Goal: Information Seeking & Learning: Learn about a topic

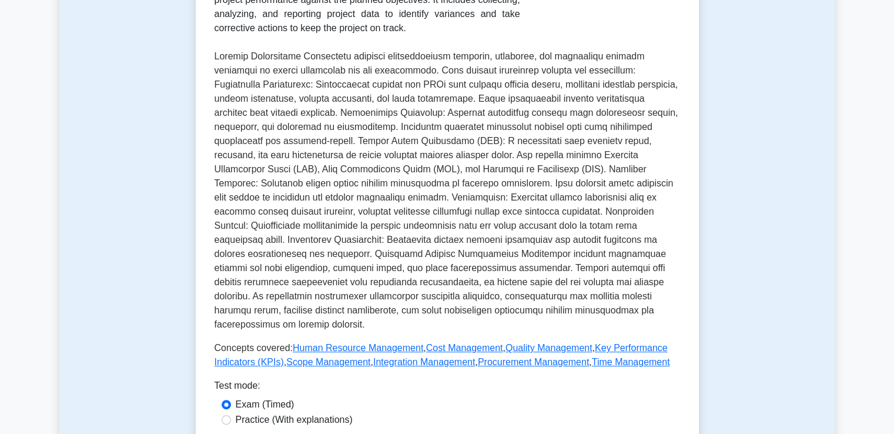
scroll to position [235, 0]
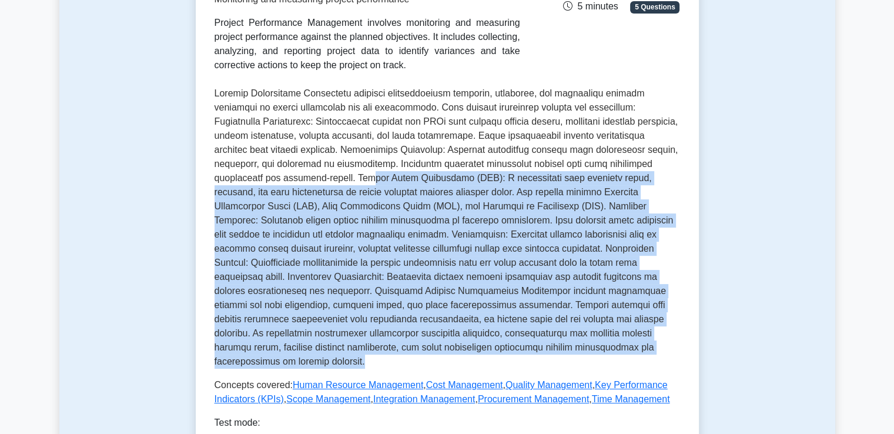
drag, startPoint x: 560, startPoint y: 356, endPoint x: 262, endPoint y: 179, distance: 347.2
click at [262, 179] on div "Project Performance Management Monitoring and measuring project performance Pro…" at bounding box center [448, 168] width 466 height 475
click at [394, 235] on p at bounding box center [448, 227] width 466 height 282
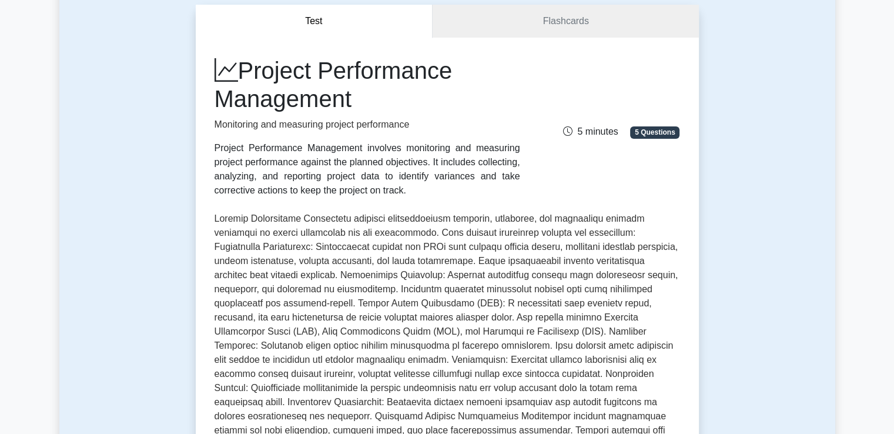
scroll to position [0, 0]
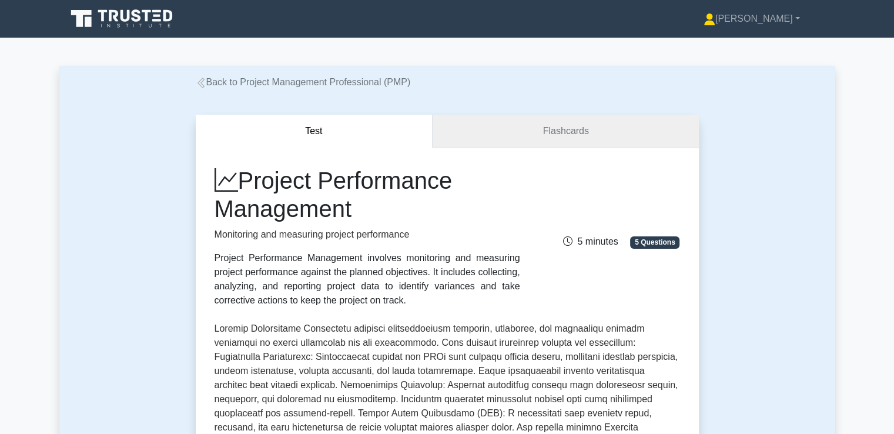
click at [574, 132] on link "Flashcards" at bounding box center [566, 132] width 266 height 34
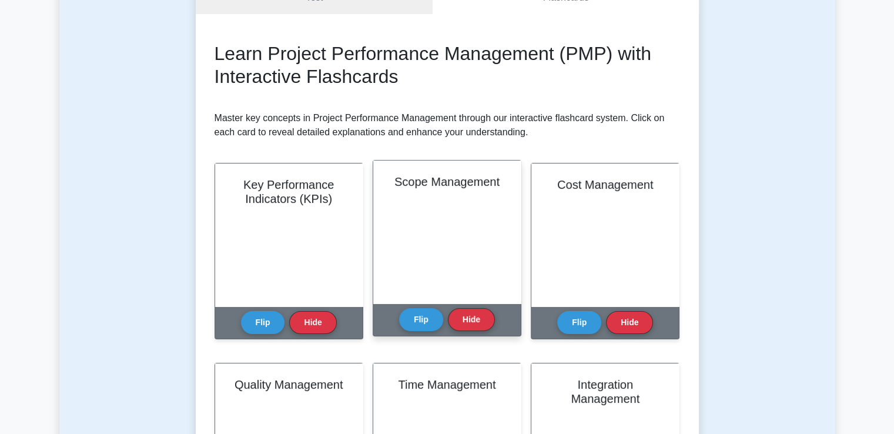
scroll to position [97, 0]
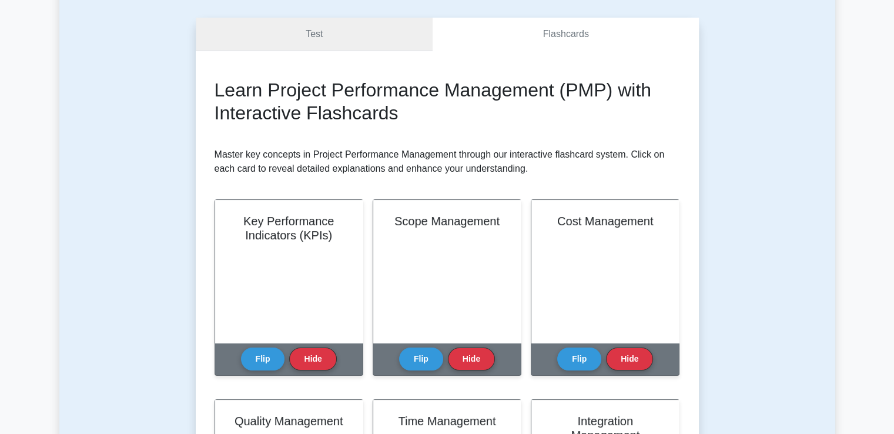
click at [365, 29] on link "Test" at bounding box center [315, 35] width 238 height 34
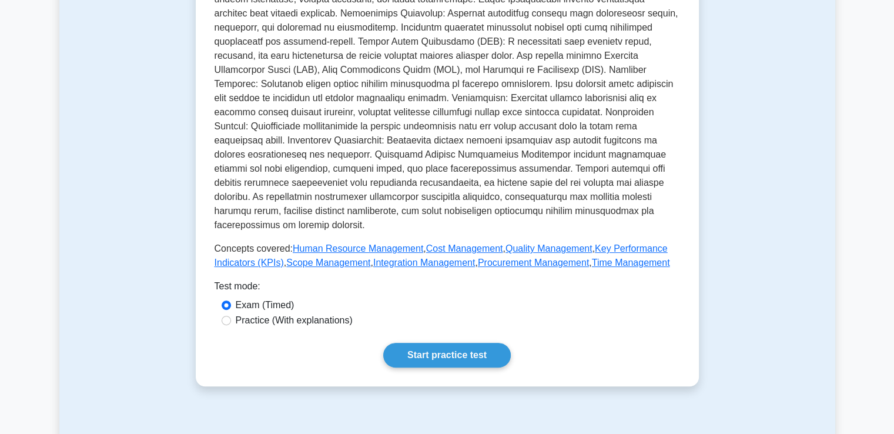
scroll to position [353, 0]
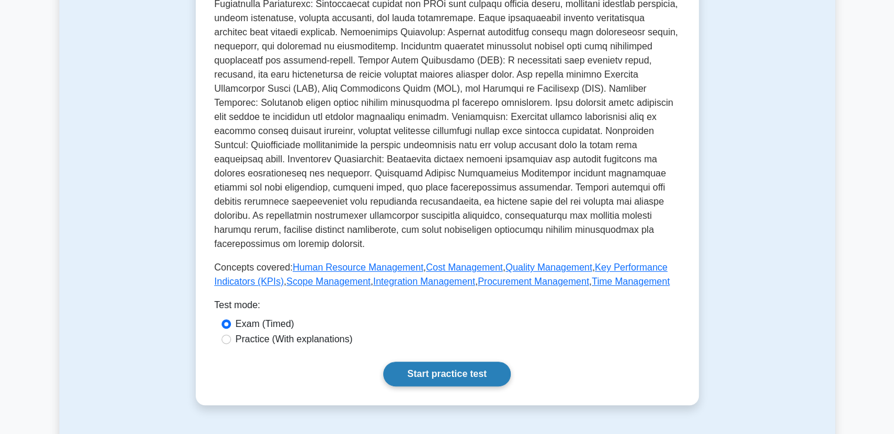
click at [464, 362] on link "Start practice test" at bounding box center [447, 374] width 128 height 25
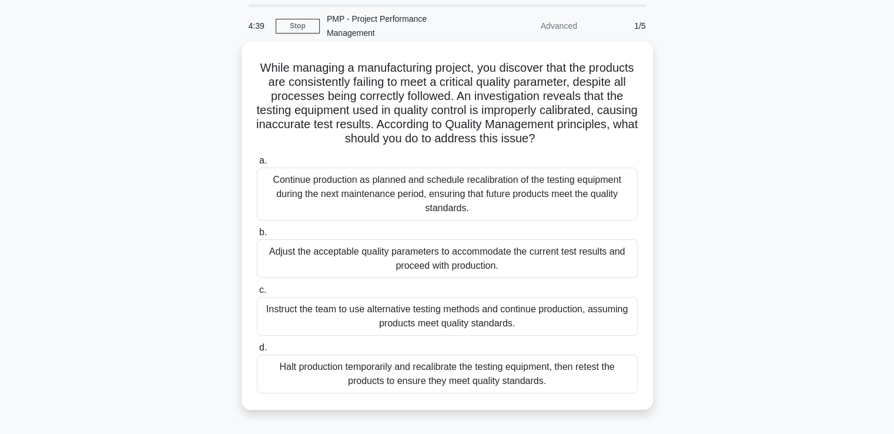
scroll to position [59, 0]
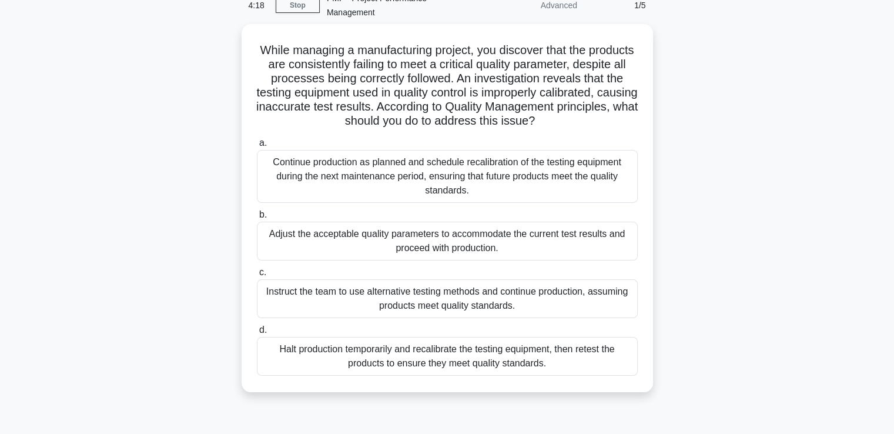
click at [490, 356] on div "Halt production temporarily and recalibrate the testing equipment, then retest …" at bounding box center [447, 356] width 381 height 39
click at [257, 334] on input "d. Halt production temporarily and recalibrate the testing equipment, then rete…" at bounding box center [257, 330] width 0 height 8
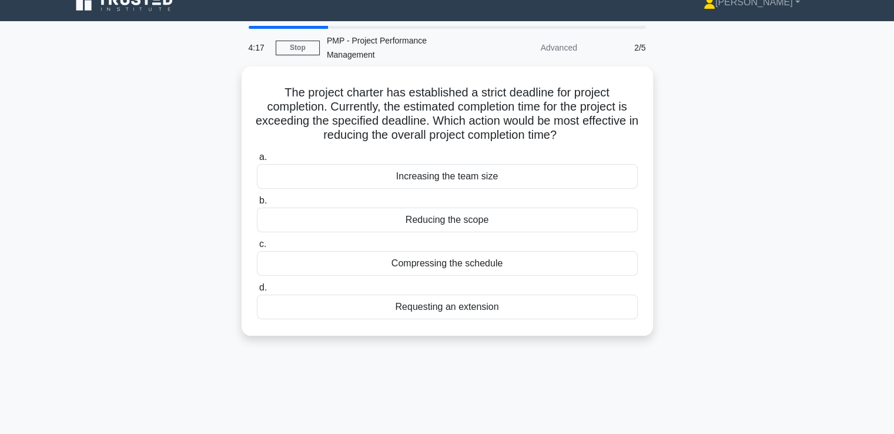
scroll to position [0, 0]
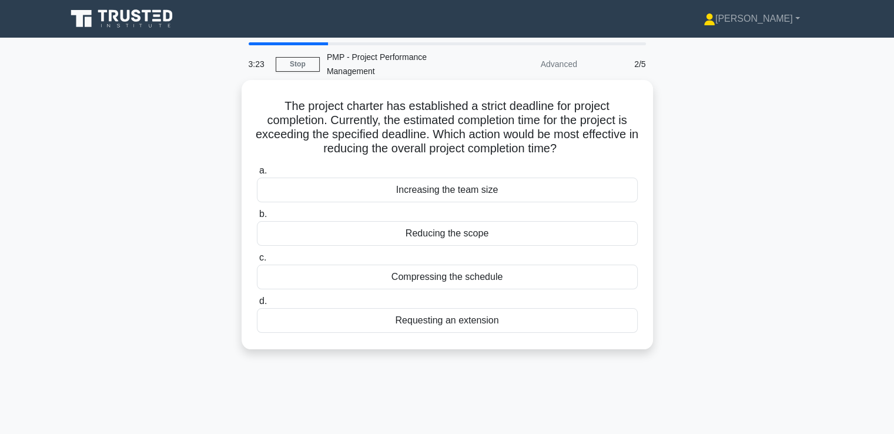
click at [443, 280] on div "Compressing the schedule" at bounding box center [447, 277] width 381 height 25
click at [257, 262] on input "c. Compressing the schedule" at bounding box center [257, 258] width 0 height 8
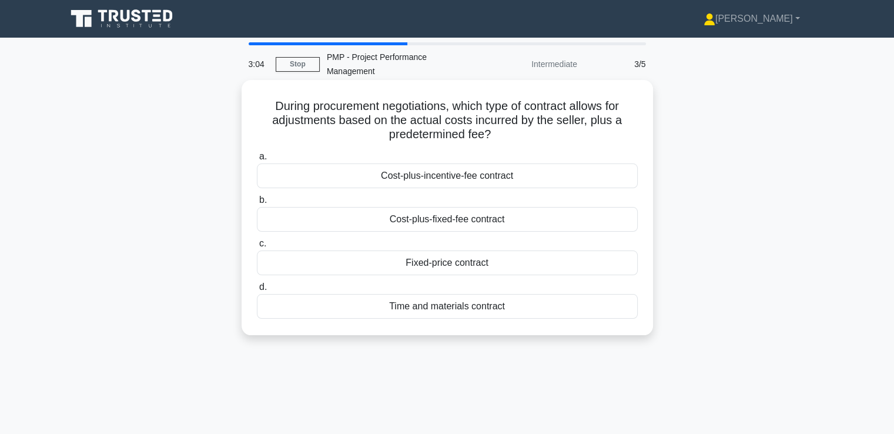
click at [459, 215] on div "Cost-plus-fixed-fee contract" at bounding box center [447, 219] width 381 height 25
click at [257, 204] on input "b. Cost-plus-fixed-fee contract" at bounding box center [257, 200] width 0 height 8
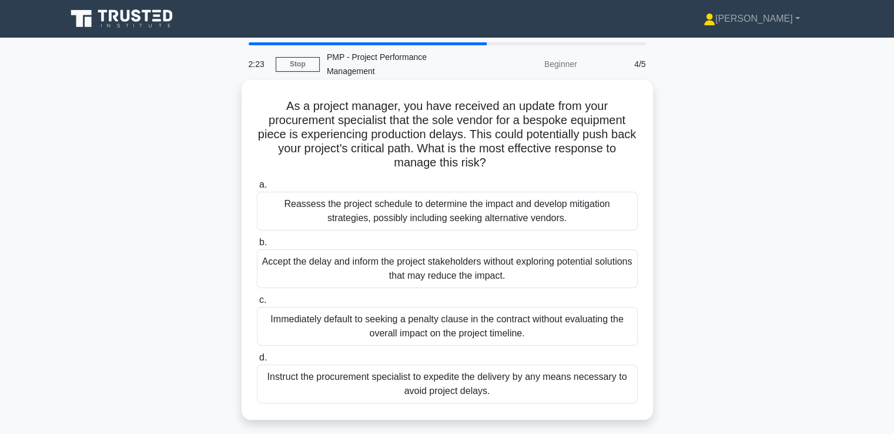
click at [456, 222] on div "Reassess the project schedule to determine the impact and develop mitigation st…" at bounding box center [447, 211] width 381 height 39
click at [257, 189] on input "a. Reassess the project schedule to determine the impact and develop mitigation…" at bounding box center [257, 185] width 0 height 8
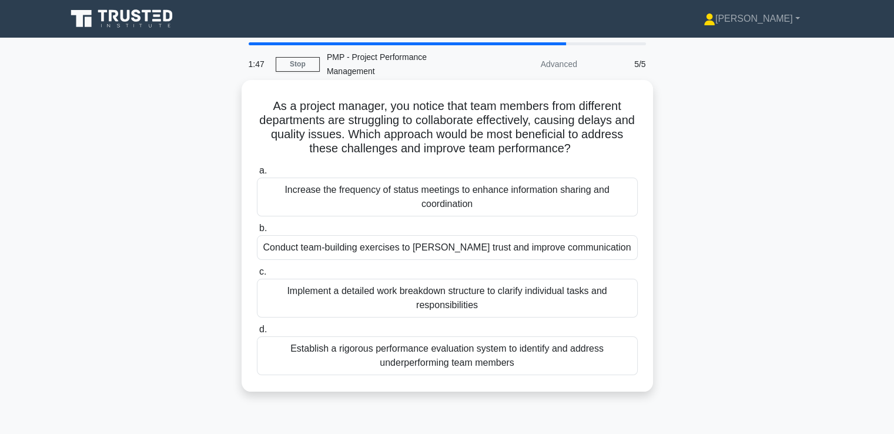
click at [415, 252] on div "Conduct team-building exercises to foster trust and improve communication" at bounding box center [447, 247] width 381 height 25
click at [257, 232] on input "b. Conduct team-building exercises to foster trust and improve communication" at bounding box center [257, 229] width 0 height 8
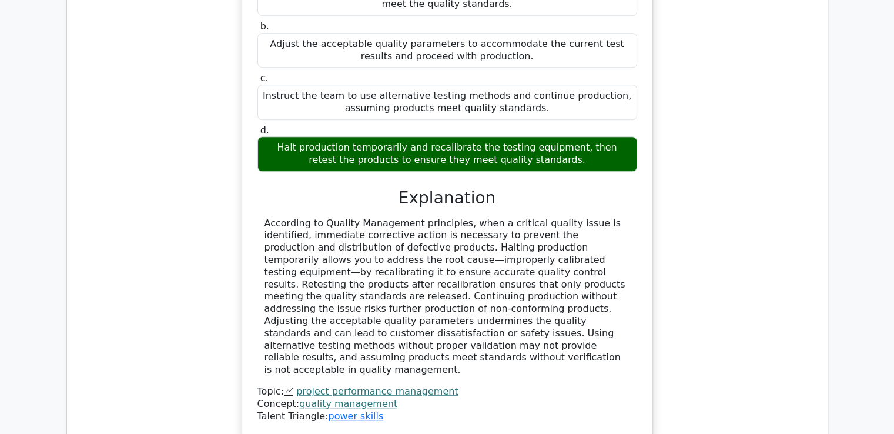
scroll to position [823, 0]
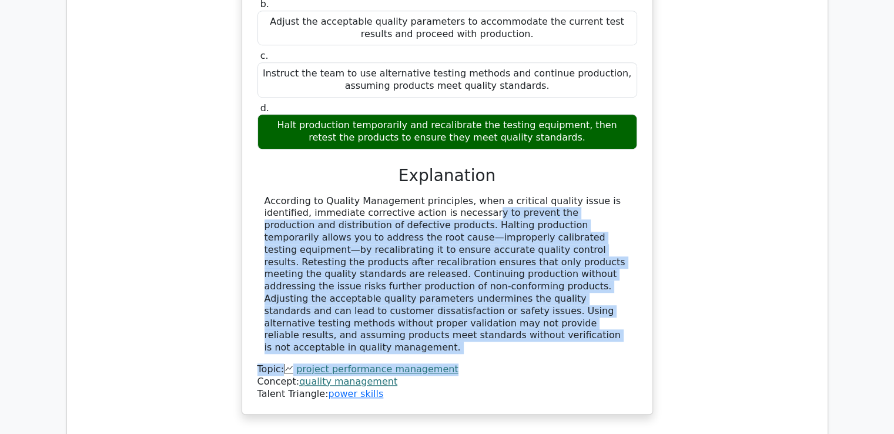
drag, startPoint x: 360, startPoint y: 200, endPoint x: 548, endPoint y: 315, distance: 220.6
click at [548, 315] on div "According to Quality Management principles, when a critical quality issue is id…" at bounding box center [448, 297] width 380 height 205
click at [461, 308] on div "According to Quality Management principles, when a critical quality issue is id…" at bounding box center [448, 274] width 366 height 159
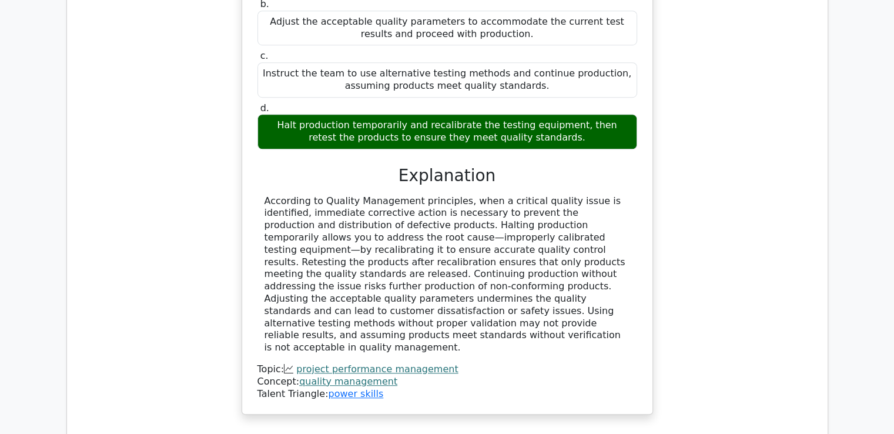
drag, startPoint x: 567, startPoint y: 311, endPoint x: 454, endPoint y: 263, distance: 122.5
click at [454, 263] on div "According to Quality Management principles, when a critical quality issue is id…" at bounding box center [448, 274] width 366 height 159
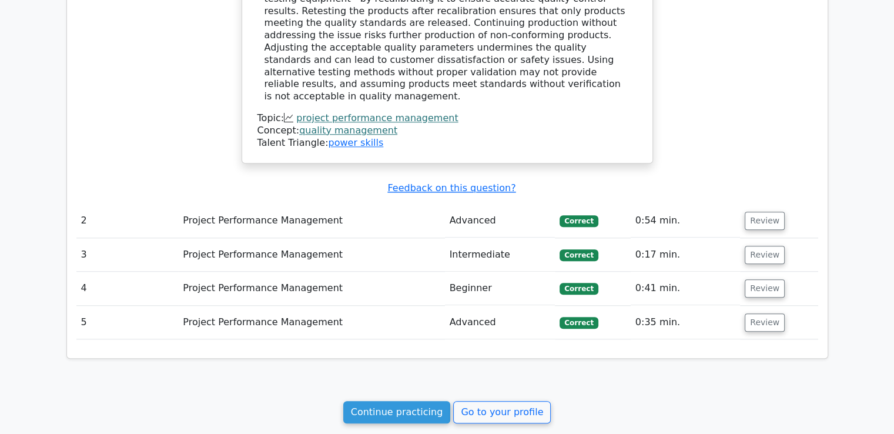
scroll to position [1204, 0]
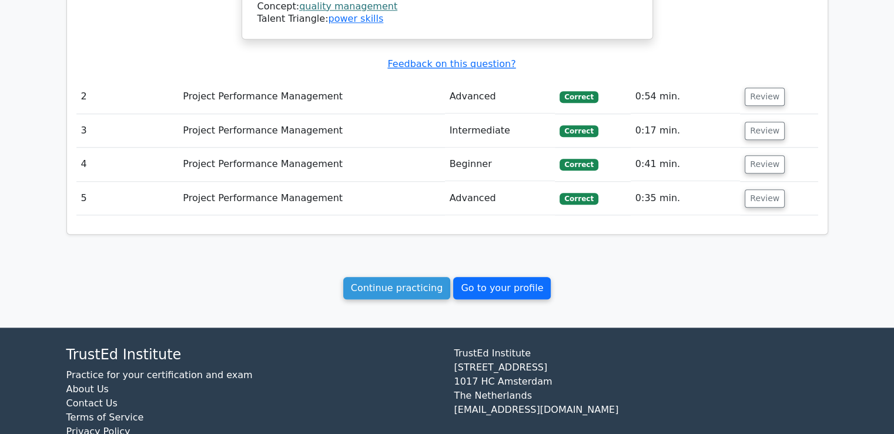
click at [521, 277] on link "Go to your profile" at bounding box center [502, 288] width 98 height 22
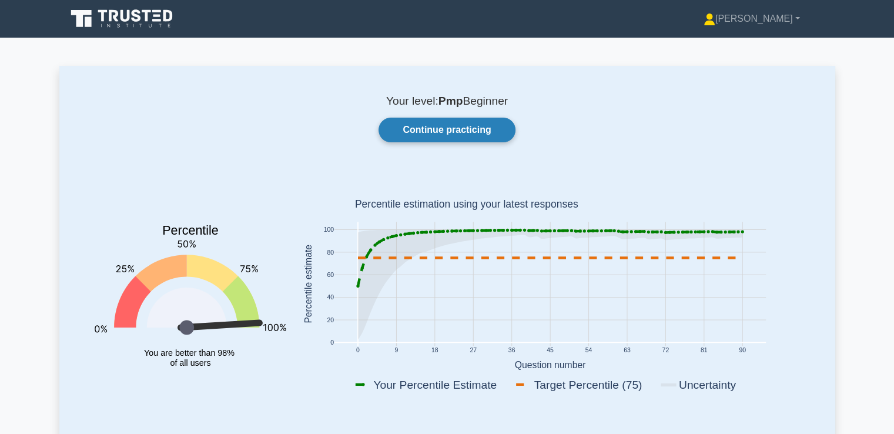
click at [466, 135] on link "Continue practicing" at bounding box center [447, 130] width 136 height 25
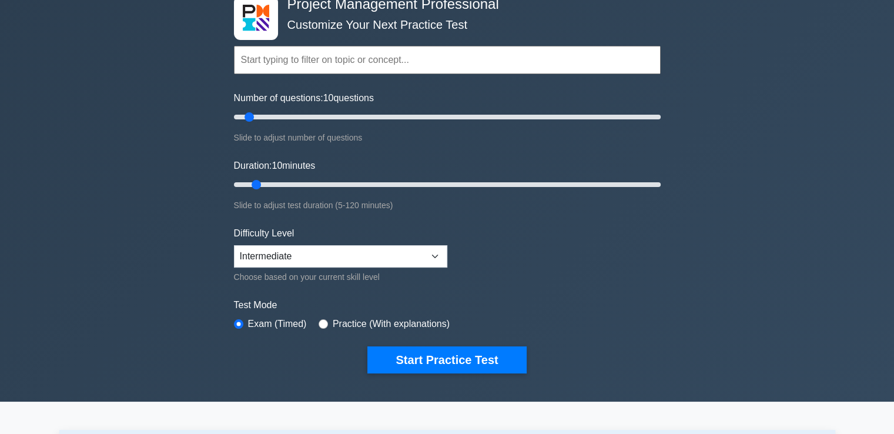
scroll to position [59, 0]
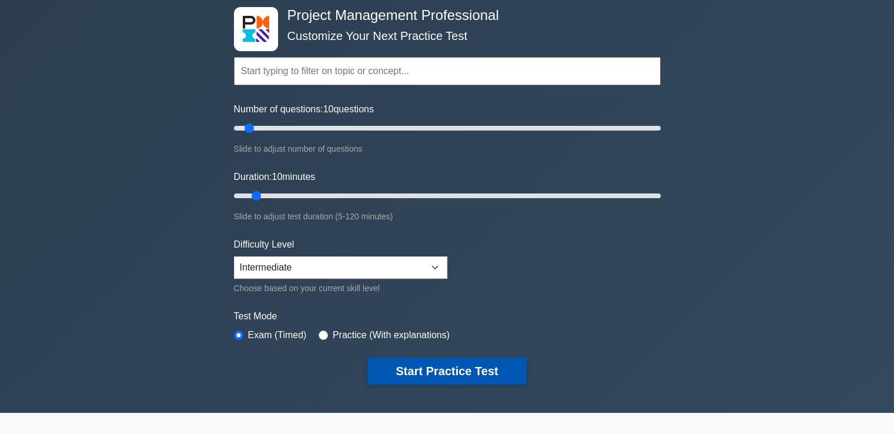
click at [496, 375] on button "Start Practice Test" at bounding box center [446, 370] width 159 height 27
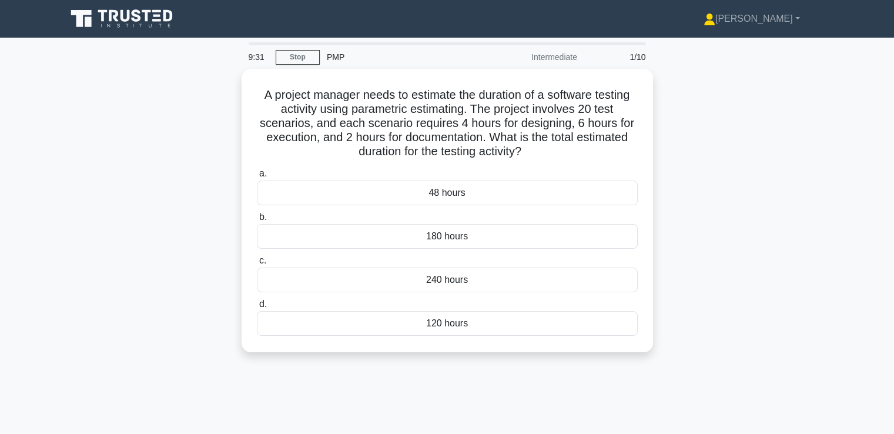
click at [163, 135] on div "A project manager needs to estimate the duration of a software testing activity…" at bounding box center [447, 217] width 776 height 297
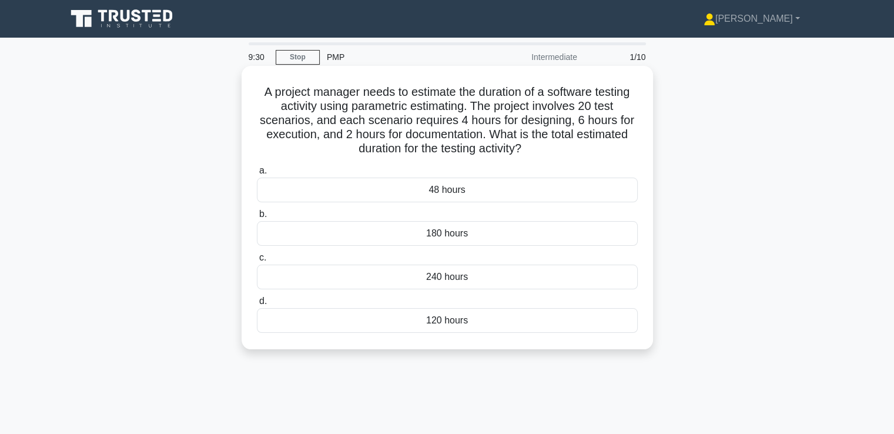
click at [515, 282] on div "240 hours" at bounding box center [447, 277] width 381 height 25
click at [257, 262] on input "c. 240 hours" at bounding box center [257, 258] width 0 height 8
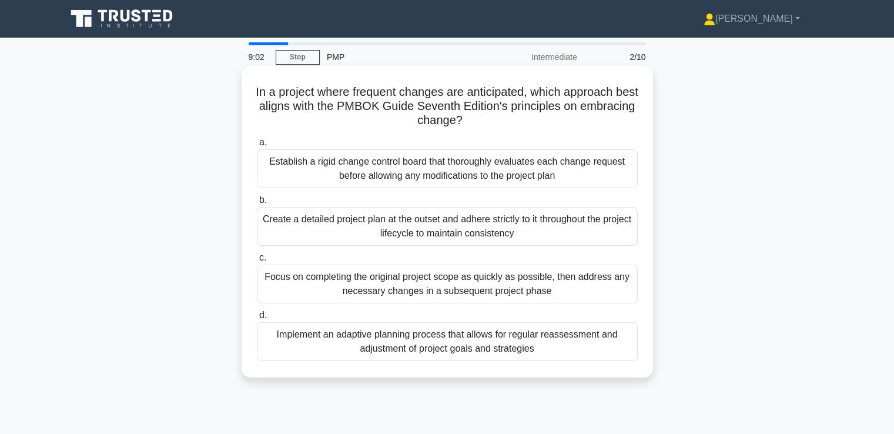
click at [527, 345] on div "Implement an adaptive planning process that allows for regular reassessment and…" at bounding box center [447, 341] width 381 height 39
click at [257, 319] on input "d. Implement an adaptive planning process that allows for regular reassessment …" at bounding box center [257, 316] width 0 height 8
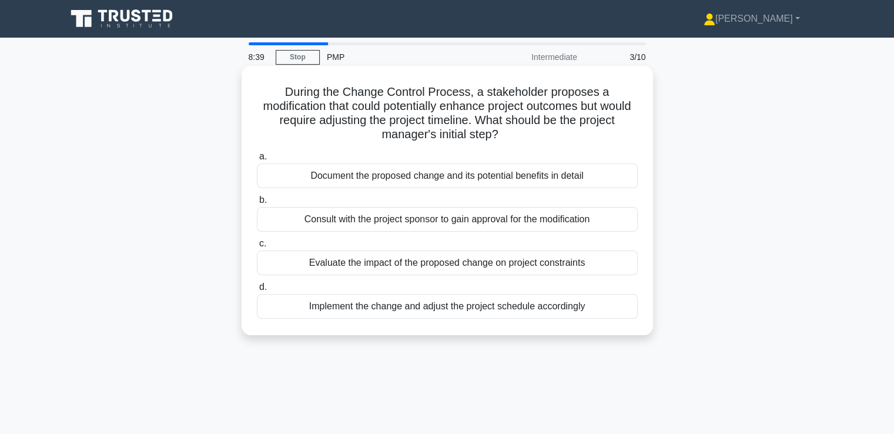
click at [466, 272] on div "Evaluate the impact of the proposed change on project constraints" at bounding box center [447, 262] width 381 height 25
click at [257, 248] on input "c. Evaluate the impact of the proposed change on project constraints" at bounding box center [257, 244] width 0 height 8
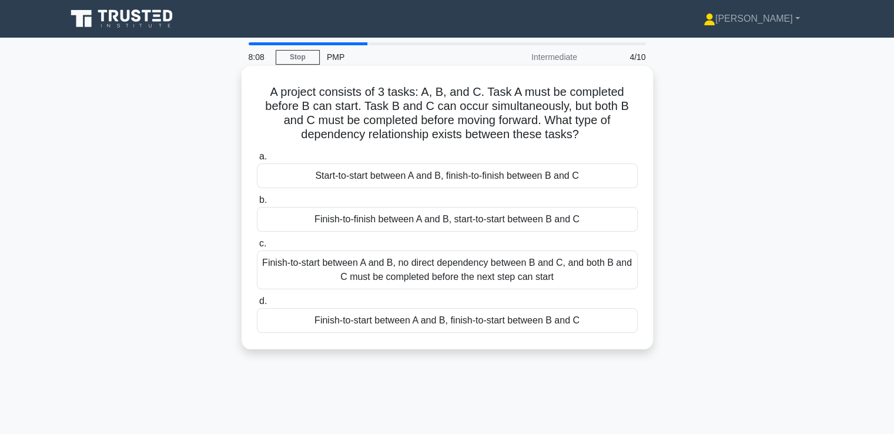
click at [465, 280] on div "Finish-to-start between A and B, no direct dependency between B and C, and both…" at bounding box center [447, 269] width 381 height 39
click at [257, 248] on input "c. Finish-to-start between A and B, no direct dependency between B and C, and b…" at bounding box center [257, 244] width 0 height 8
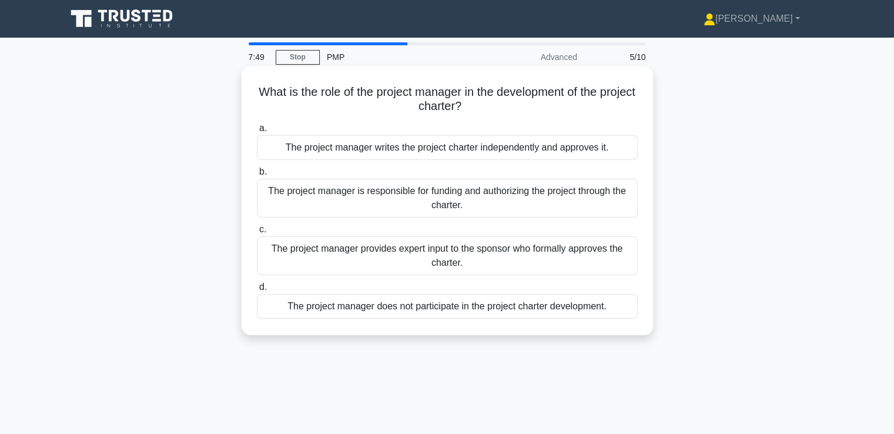
click at [520, 263] on div "The project manager provides expert input to the sponsor who formally approves …" at bounding box center [447, 255] width 381 height 39
click at [257, 233] on input "c. The project manager provides expert input to the sponsor who formally approv…" at bounding box center [257, 230] width 0 height 8
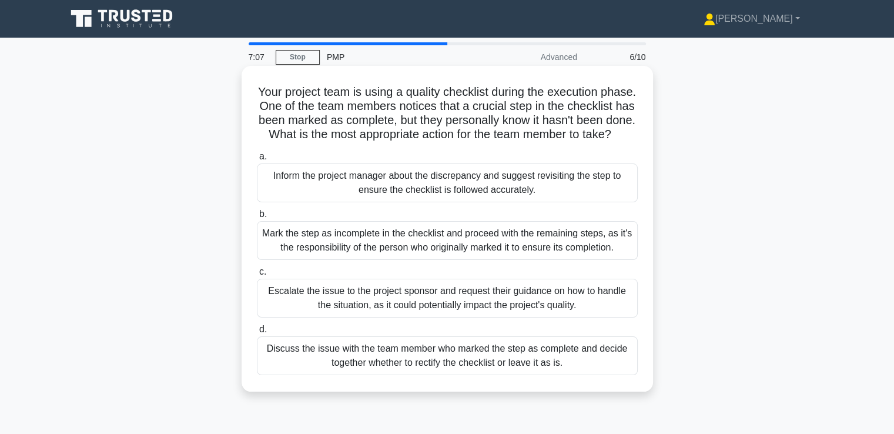
click at [466, 202] on div "Inform the project manager about the discrepancy and suggest revisiting the ste…" at bounding box center [447, 182] width 381 height 39
click at [257, 161] on input "a. Inform the project manager about the discrepancy and suggest revisiting the …" at bounding box center [257, 157] width 0 height 8
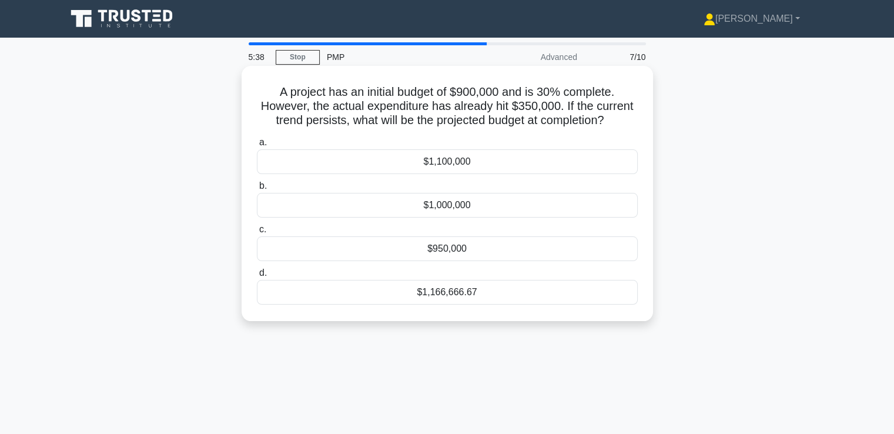
click at [450, 219] on div "a. $1,100,000 b. $1,000,000 c. d." at bounding box center [447, 220] width 395 height 174
click at [436, 213] on div "$1,000,000" at bounding box center [447, 205] width 381 height 25
click at [257, 190] on input "b. $1,000,000" at bounding box center [257, 186] width 0 height 8
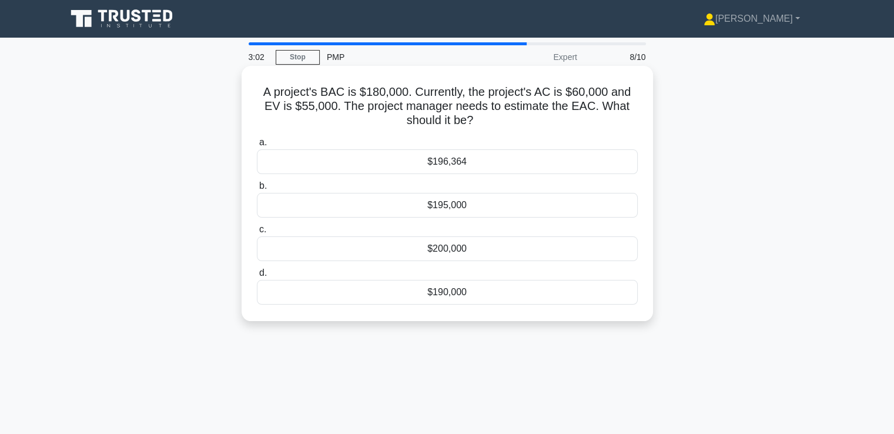
click at [470, 207] on div "$195,000" at bounding box center [447, 205] width 381 height 25
click at [257, 190] on input "b. $195,000" at bounding box center [257, 186] width 0 height 8
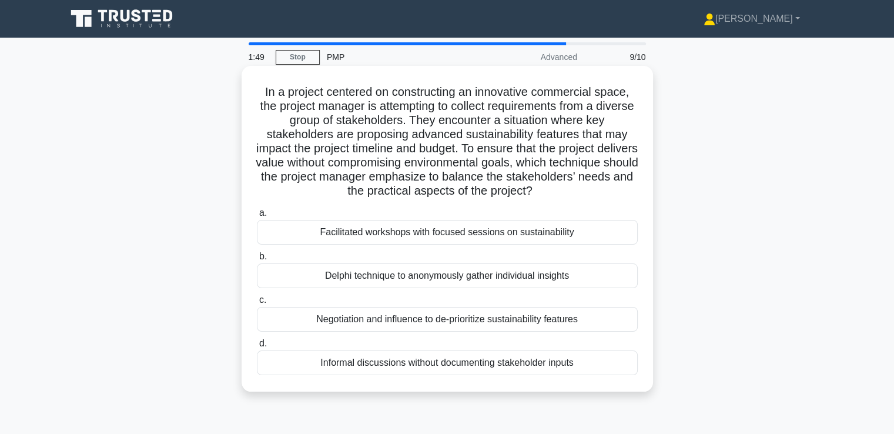
click at [457, 236] on div "Facilitated workshops with focused sessions on sustainability" at bounding box center [447, 232] width 381 height 25
click at [257, 217] on input "a. Facilitated workshops with focused sessions on sustainability" at bounding box center [257, 213] width 0 height 8
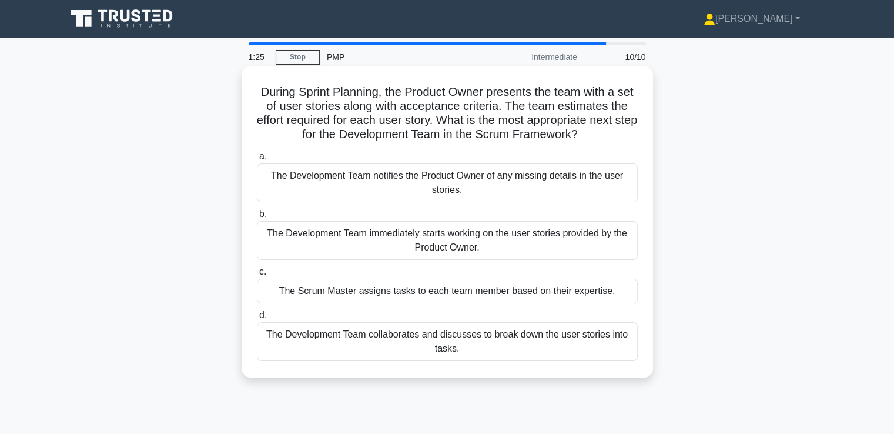
click at [491, 344] on div "The Development Team collaborates and discusses to break down the user stories …" at bounding box center [447, 341] width 381 height 39
click at [257, 319] on input "d. The Development Team collaborates and discusses to break down the user stori…" at bounding box center [257, 316] width 0 height 8
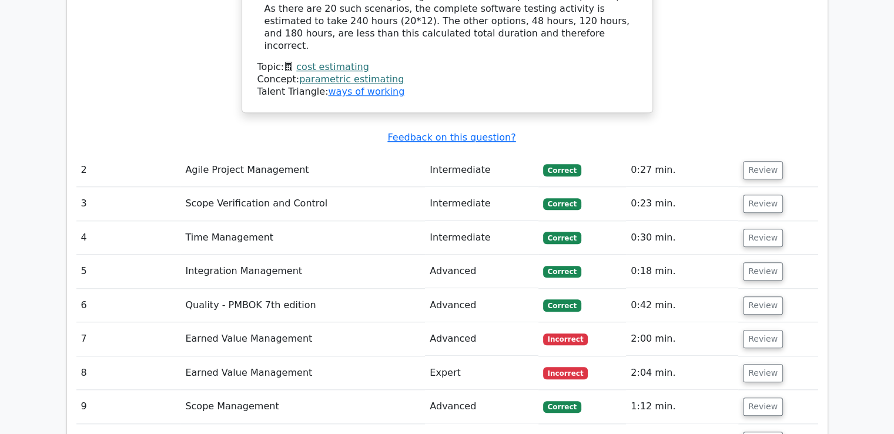
scroll to position [1117, 0]
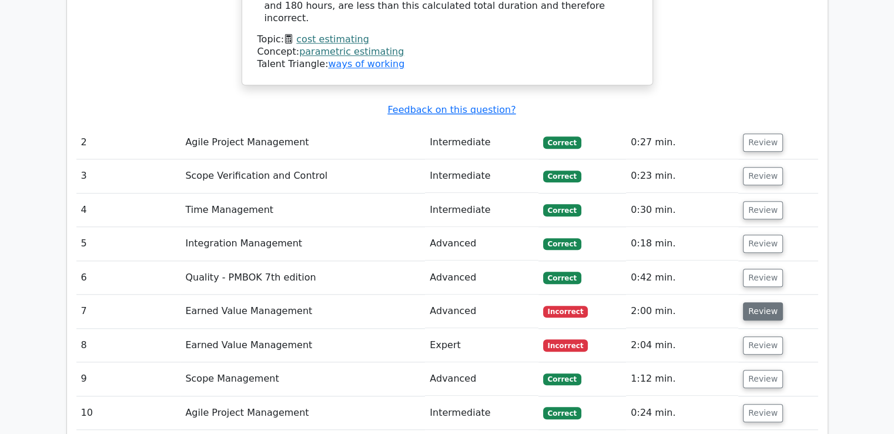
click at [767, 302] on button "Review" at bounding box center [763, 311] width 40 height 18
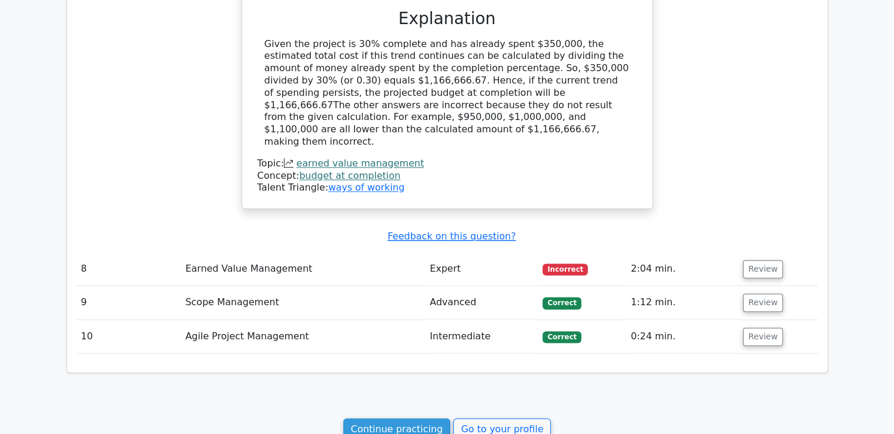
scroll to position [1705, 0]
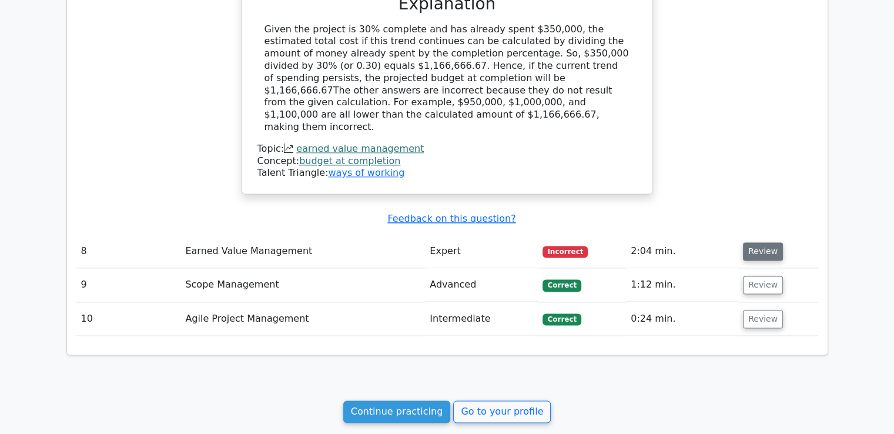
click at [744, 242] on button "Review" at bounding box center [763, 251] width 40 height 18
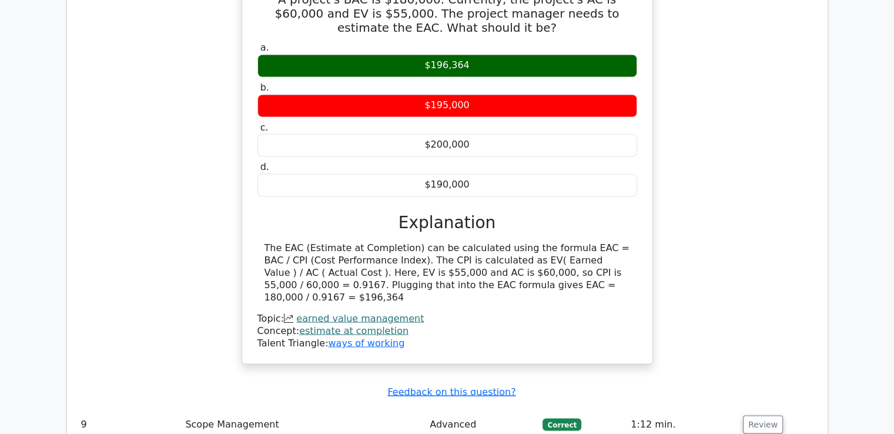
scroll to position [1999, 0]
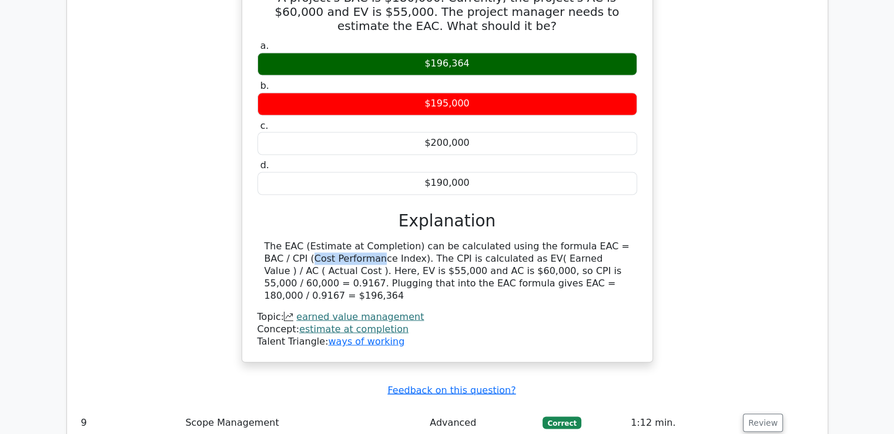
drag, startPoint x: 556, startPoint y: 174, endPoint x: 622, endPoint y: 178, distance: 66.5
click at [622, 240] on div "The EAC (Estimate at Completion) can be calculated using the formula EAC = BAC …" at bounding box center [448, 270] width 366 height 61
click at [596, 240] on div "The EAC (Estimate at Completion) can be calculated using the formula EAC = BAC …" at bounding box center [448, 270] width 366 height 61
drag, startPoint x: 539, startPoint y: 203, endPoint x: 567, endPoint y: 199, distance: 29.2
click at [567, 240] on div "The EAC (Estimate at Completion) can be calculated using the formula EAC = BAC …" at bounding box center [448, 270] width 366 height 61
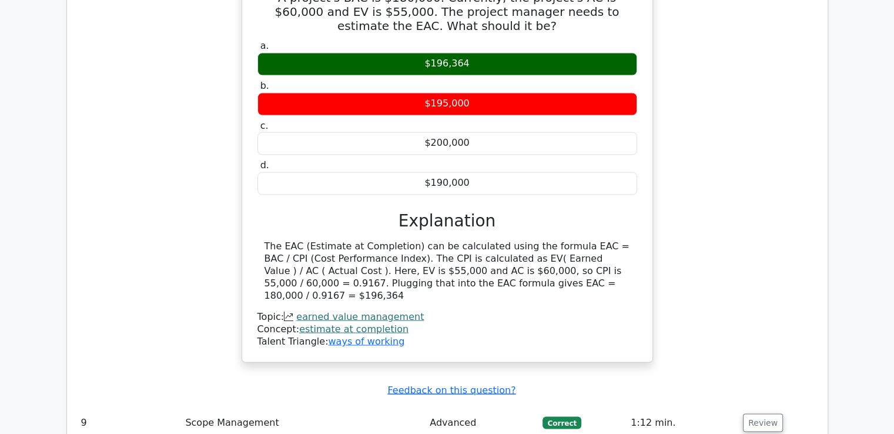
click at [534, 240] on div "The EAC (Estimate at Completion) can be calculated using the formula EAC = BAC …" at bounding box center [448, 270] width 366 height 61
drag, startPoint x: 524, startPoint y: 208, endPoint x: 273, endPoint y: 217, distance: 251.8
click at [273, 240] on div "The EAC (Estimate at Completion) can be calculated using the formula EAC = BAC …" at bounding box center [448, 270] width 366 height 61
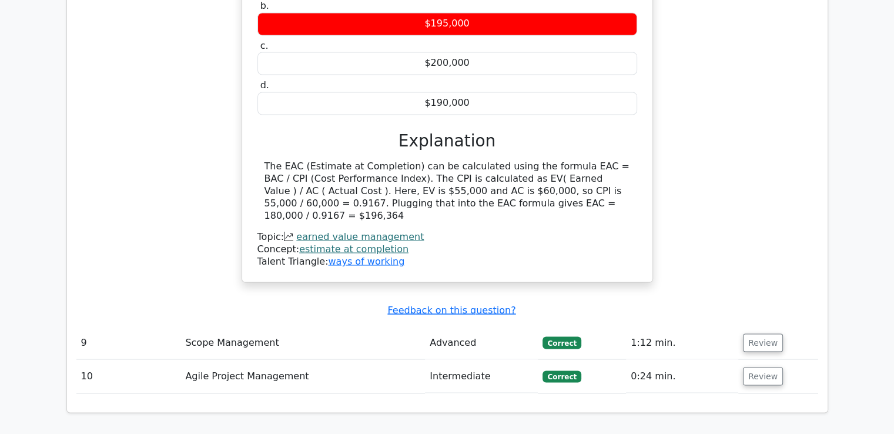
scroll to position [2159, 0]
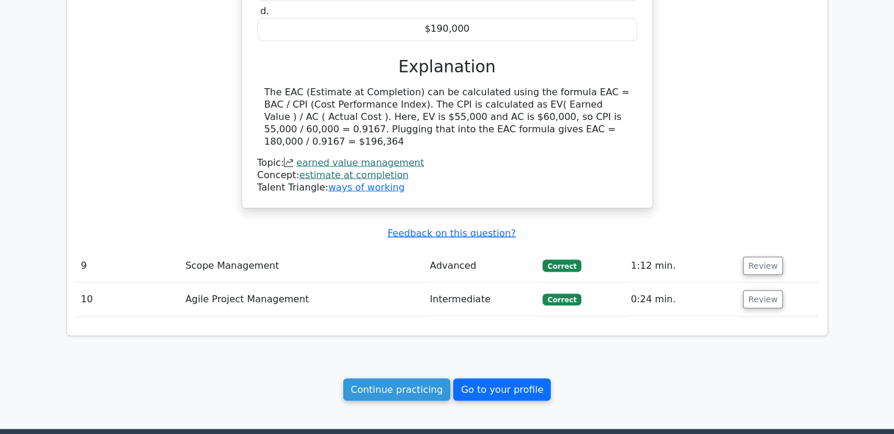
click at [533, 378] on link "Go to your profile" at bounding box center [502, 389] width 98 height 22
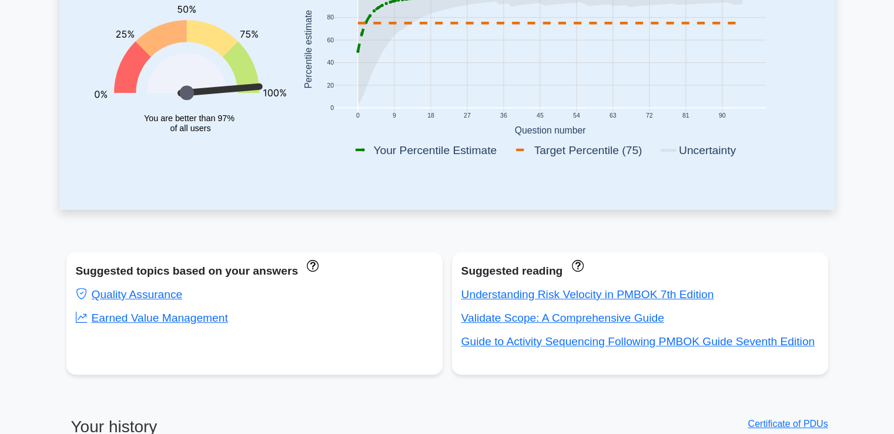
scroll to position [235, 0]
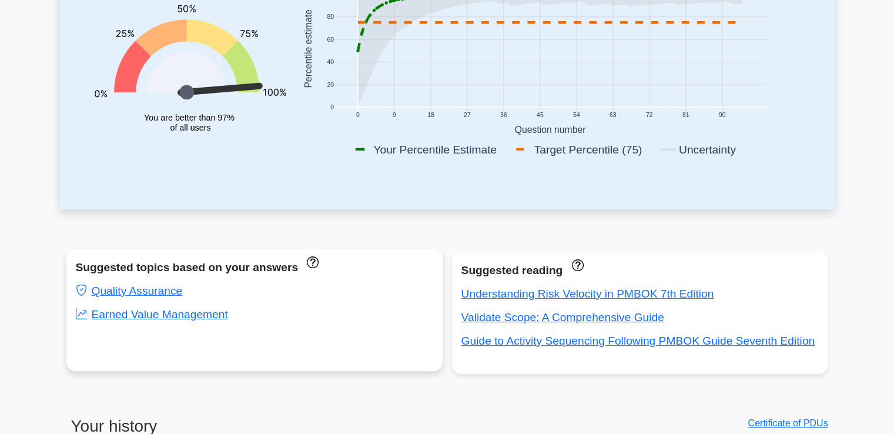
click at [189, 322] on div "Earned Value Management" at bounding box center [254, 314] width 357 height 19
click at [189, 319] on link "Earned Value Management" at bounding box center [152, 314] width 152 height 12
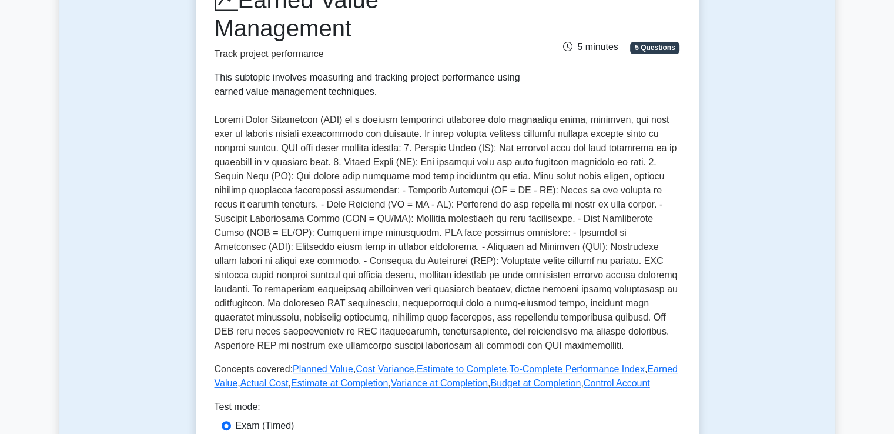
scroll to position [176, 0]
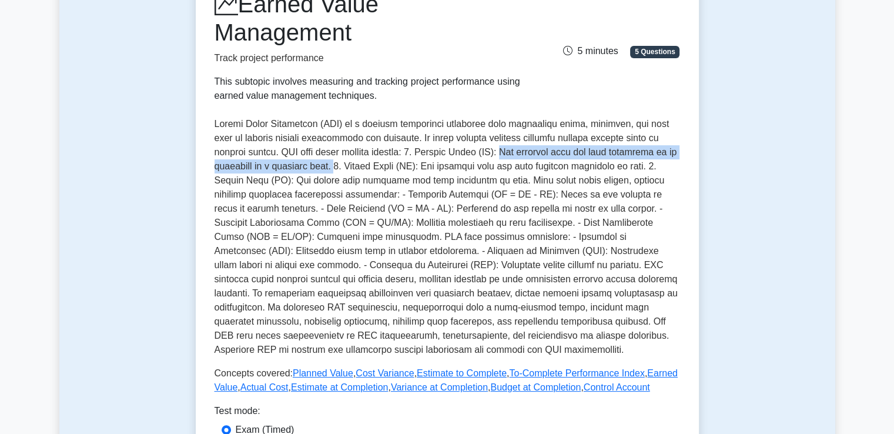
drag, startPoint x: 506, startPoint y: 151, endPoint x: 350, endPoint y: 167, distance: 156.6
click at [350, 167] on p at bounding box center [448, 237] width 466 height 240
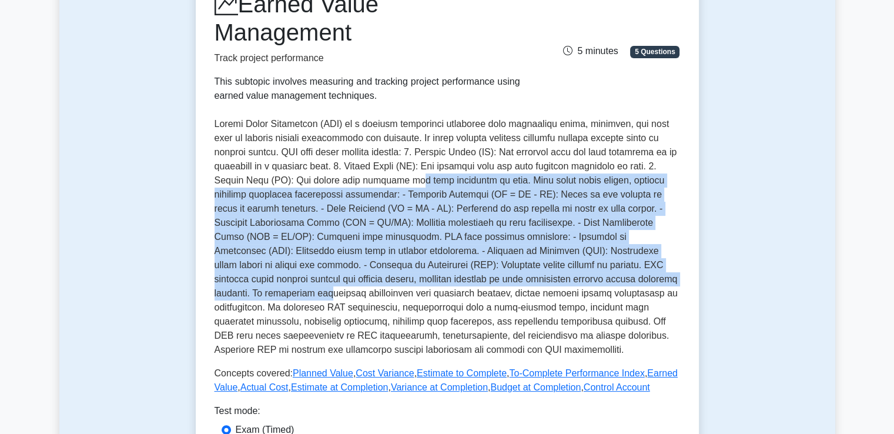
drag, startPoint x: 394, startPoint y: 175, endPoint x: 643, endPoint y: 285, distance: 272.4
click at [643, 285] on p at bounding box center [448, 237] width 466 height 240
click at [529, 229] on p at bounding box center [448, 237] width 466 height 240
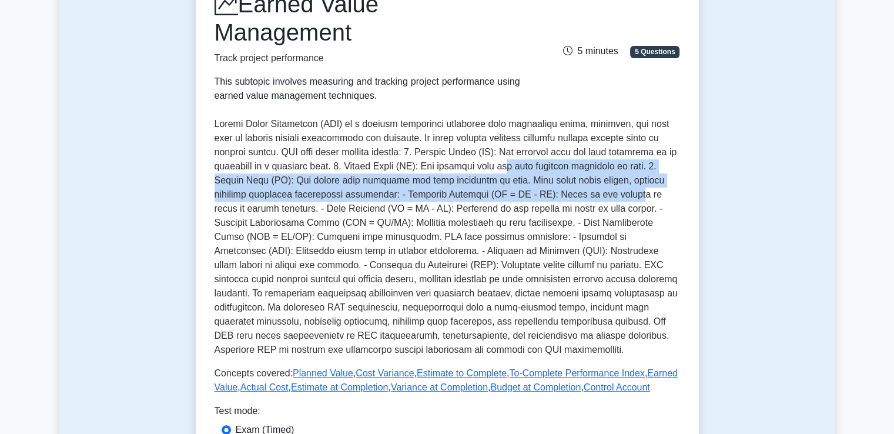
drag, startPoint x: 527, startPoint y: 170, endPoint x: 624, endPoint y: 198, distance: 101.0
click at [624, 198] on p at bounding box center [448, 237] width 466 height 240
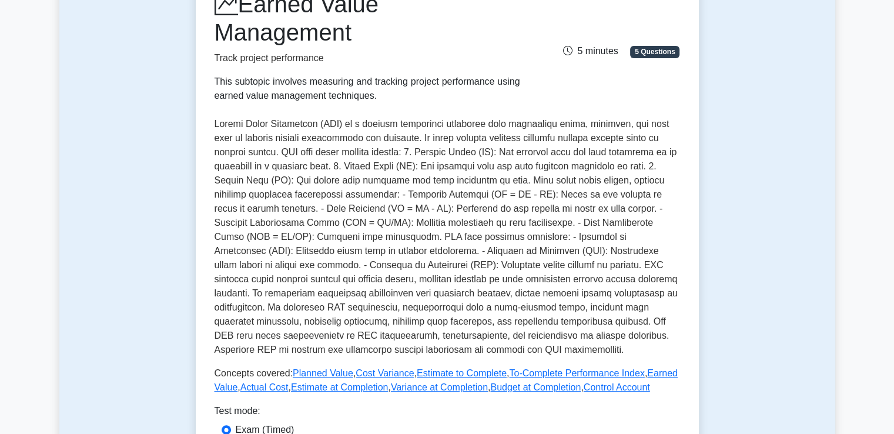
click at [507, 213] on p at bounding box center [448, 237] width 466 height 240
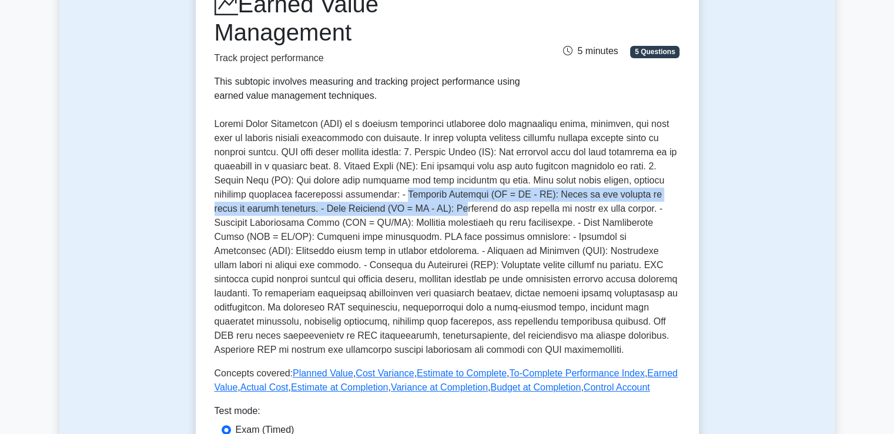
drag, startPoint x: 405, startPoint y: 195, endPoint x: 424, endPoint y: 212, distance: 25.8
click at [424, 212] on p at bounding box center [448, 237] width 466 height 240
click at [496, 247] on p at bounding box center [448, 237] width 466 height 240
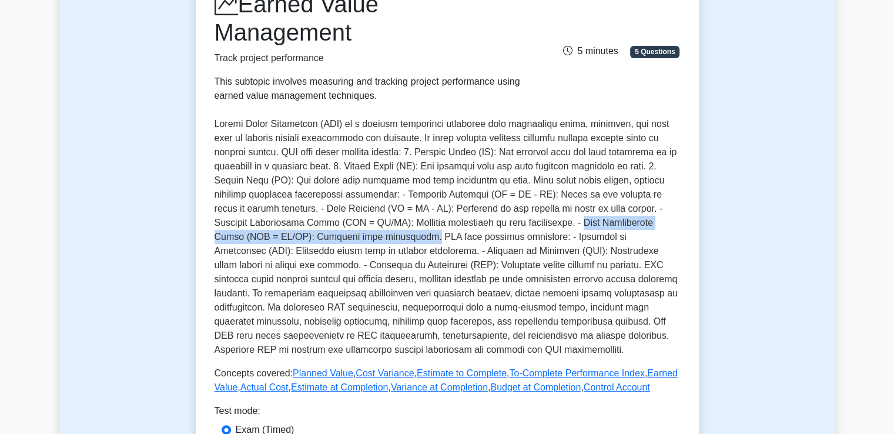
drag, startPoint x: 520, startPoint y: 225, endPoint x: 349, endPoint y: 231, distance: 171.2
click at [349, 231] on p at bounding box center [448, 237] width 466 height 240
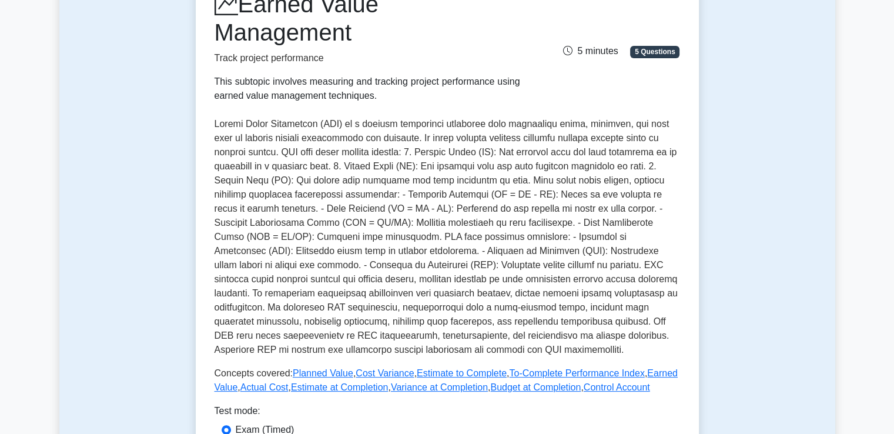
click at [626, 281] on p at bounding box center [448, 237] width 466 height 240
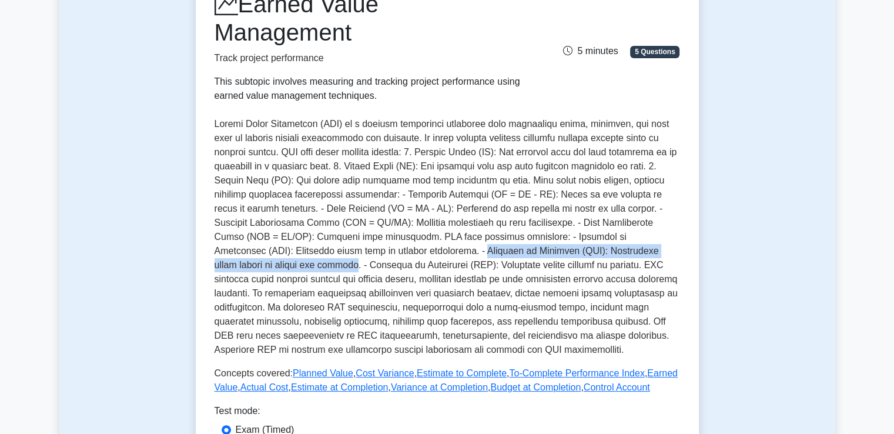
drag, startPoint x: 336, startPoint y: 255, endPoint x: 637, endPoint y: 249, distance: 301.1
click at [637, 249] on p at bounding box center [448, 237] width 466 height 240
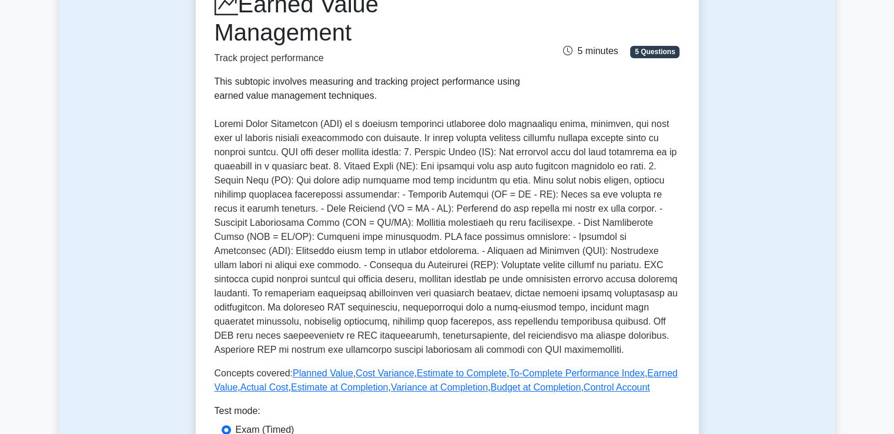
click at [232, 300] on p at bounding box center [448, 237] width 466 height 240
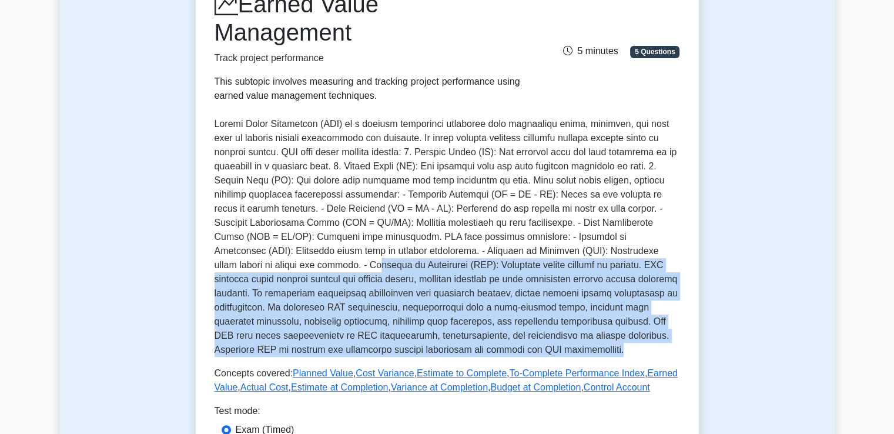
drag, startPoint x: 225, startPoint y: 260, endPoint x: 461, endPoint y: 349, distance: 251.7
click at [461, 349] on p at bounding box center [448, 237] width 466 height 240
click at [403, 320] on p at bounding box center [448, 237] width 466 height 240
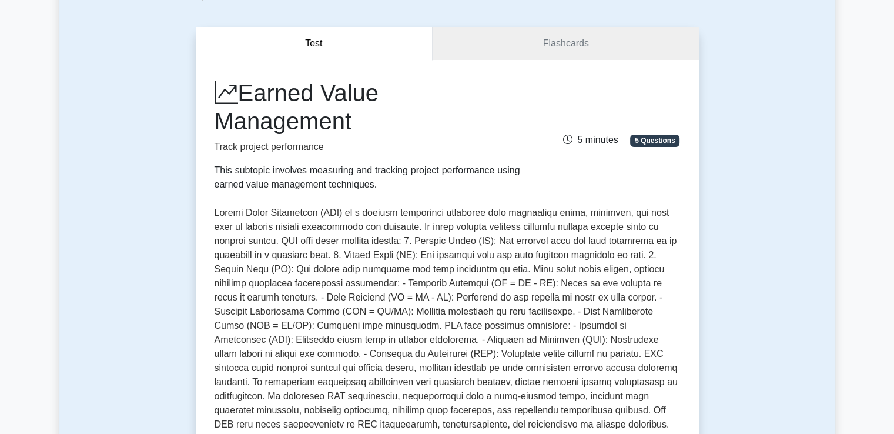
scroll to position [59, 0]
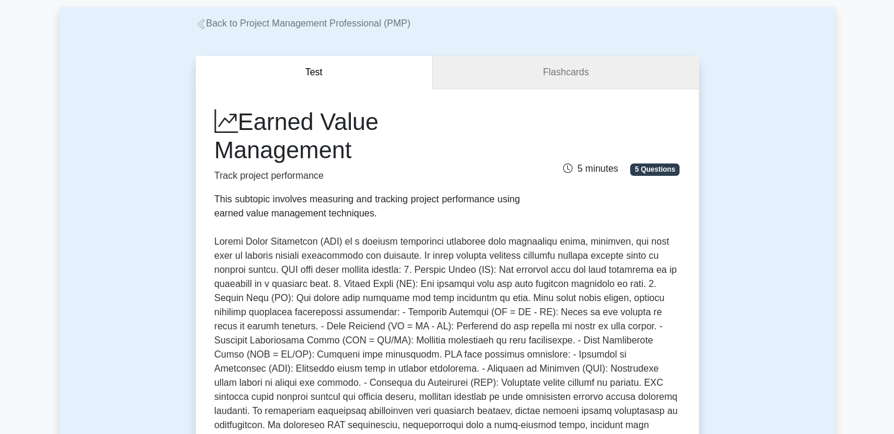
click at [599, 66] on link "Flashcards" at bounding box center [566, 73] width 266 height 34
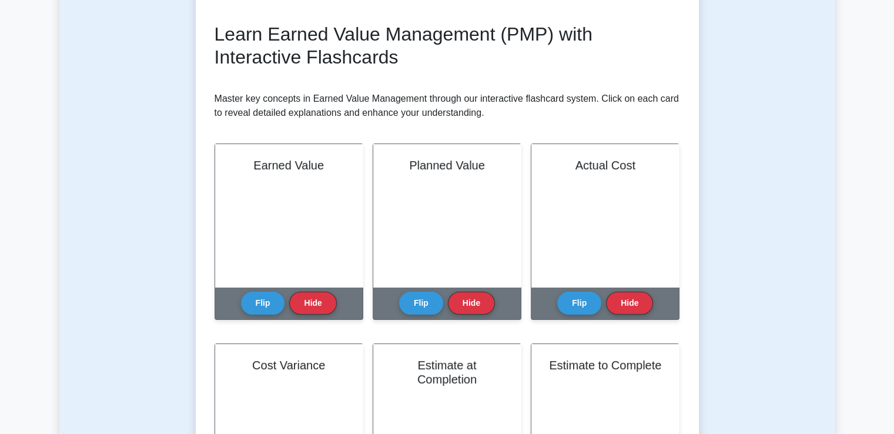
scroll to position [176, 0]
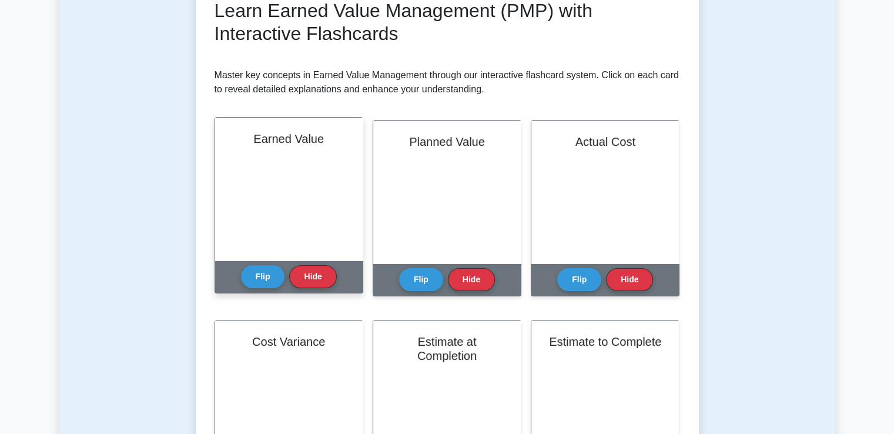
click at [310, 190] on div "Earned Value" at bounding box center [289, 189] width 148 height 143
click at [255, 280] on button "Flip" at bounding box center [263, 276] width 44 height 23
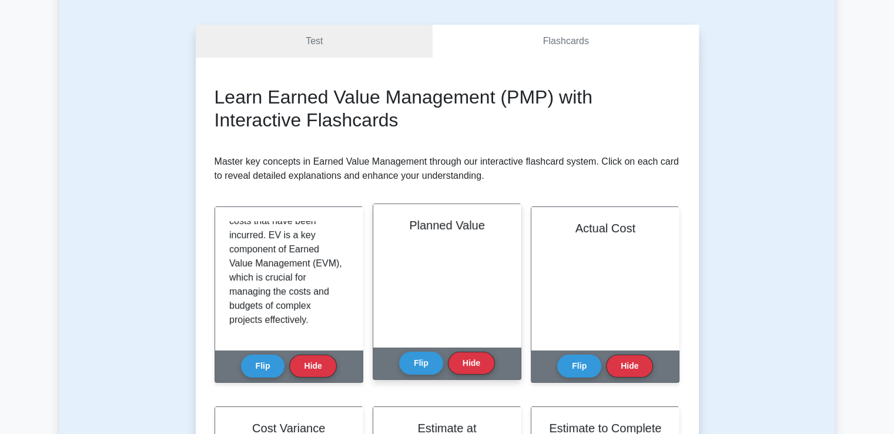
scroll to position [118, 0]
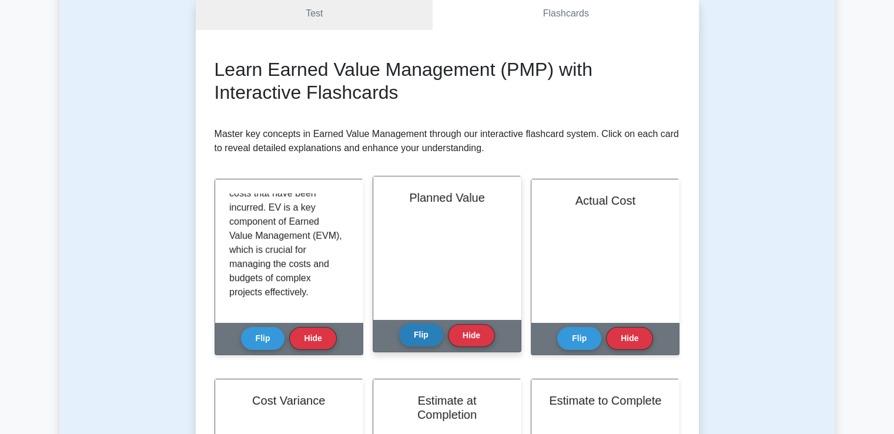
click at [422, 336] on button "Flip" at bounding box center [421, 334] width 44 height 23
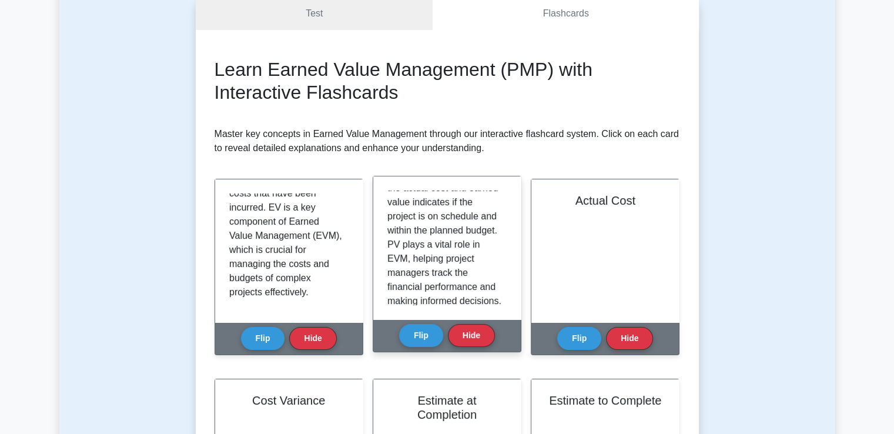
scroll to position [219, 0]
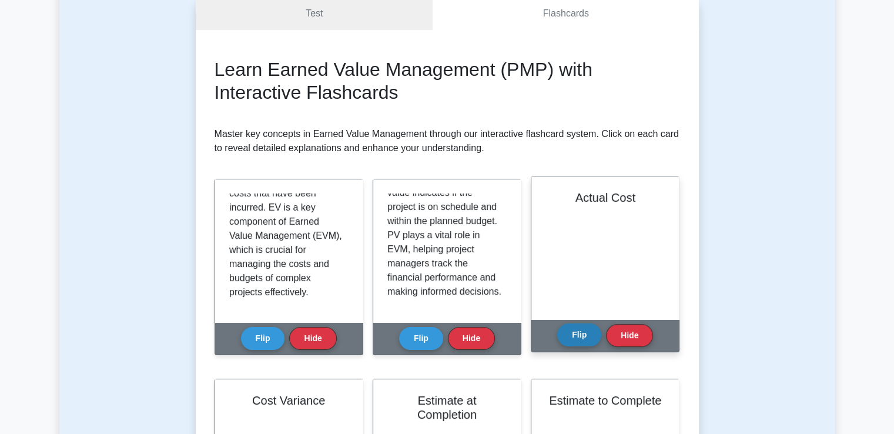
click at [572, 332] on button "Flip" at bounding box center [579, 334] width 44 height 23
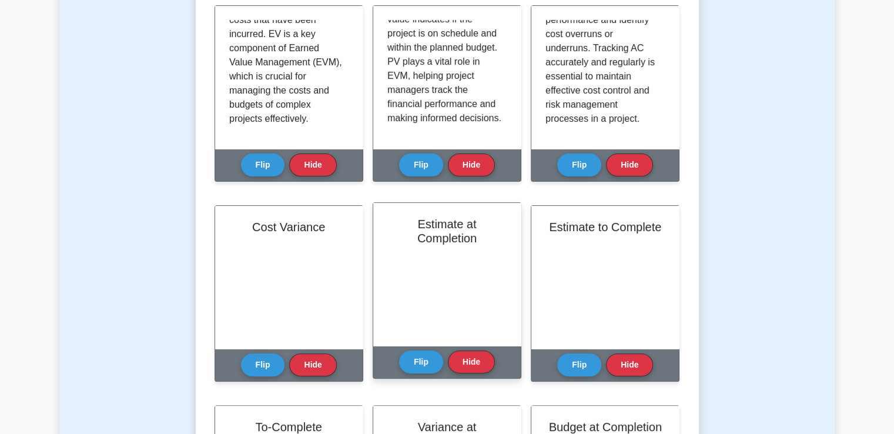
scroll to position [294, 0]
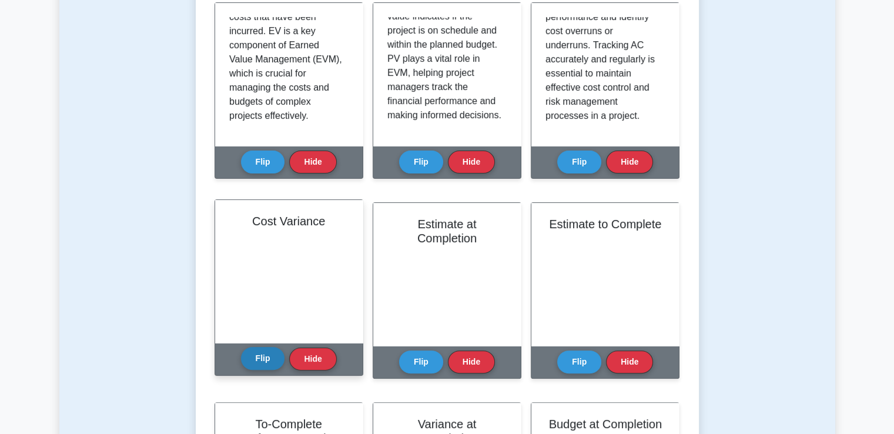
click at [261, 360] on button "Flip" at bounding box center [263, 358] width 44 height 23
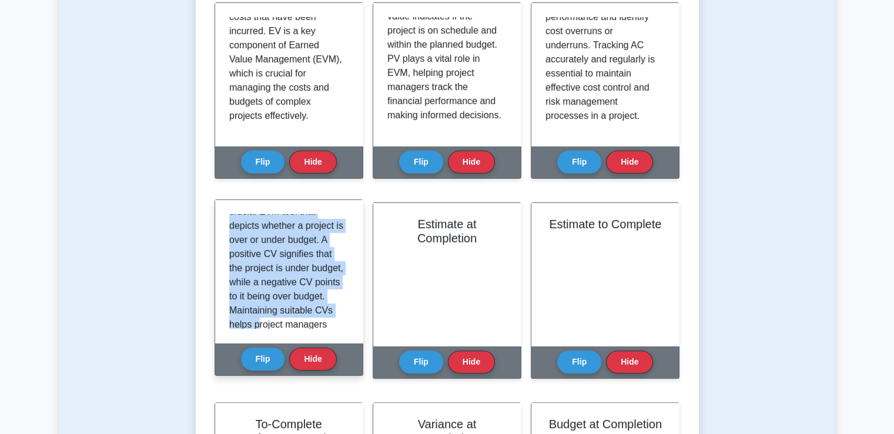
drag, startPoint x: 255, startPoint y: 224, endPoint x: 313, endPoint y: 326, distance: 117.2
click at [313, 326] on p "Cost Variance (CV) refers to the difference between the earned value and the ac…" at bounding box center [286, 282] width 115 height 296
click at [309, 307] on p "Cost Variance (CV) refers to the difference between the earned value and the ac…" at bounding box center [286, 268] width 115 height 296
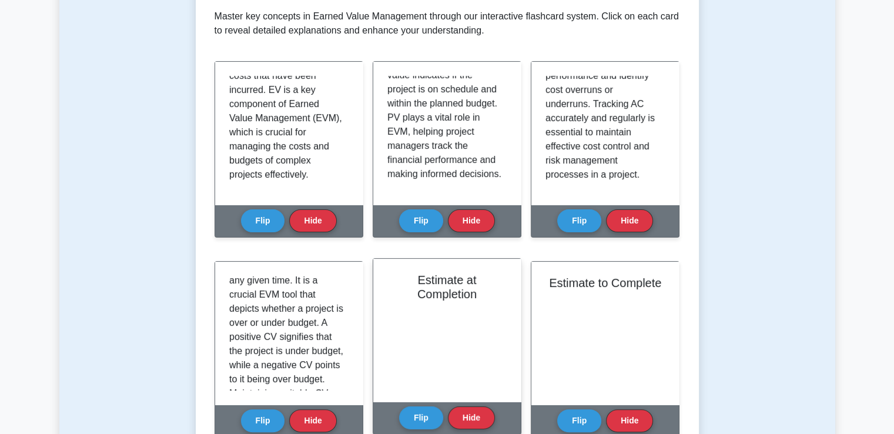
scroll to position [353, 0]
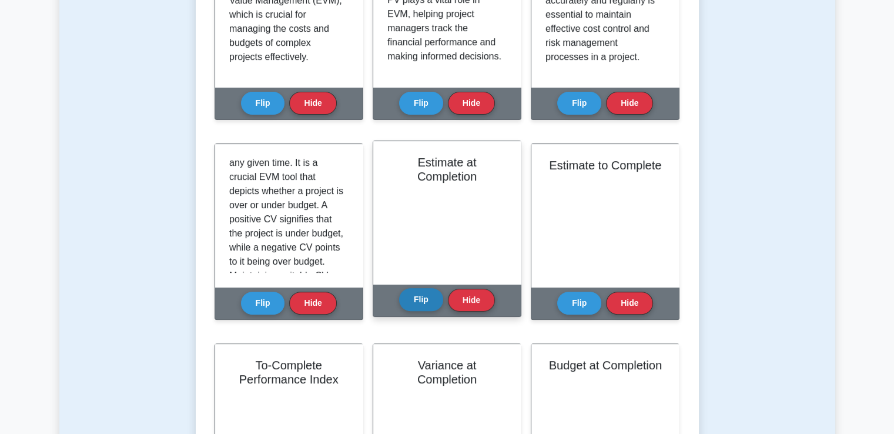
click at [416, 302] on button "Flip" at bounding box center [421, 299] width 44 height 23
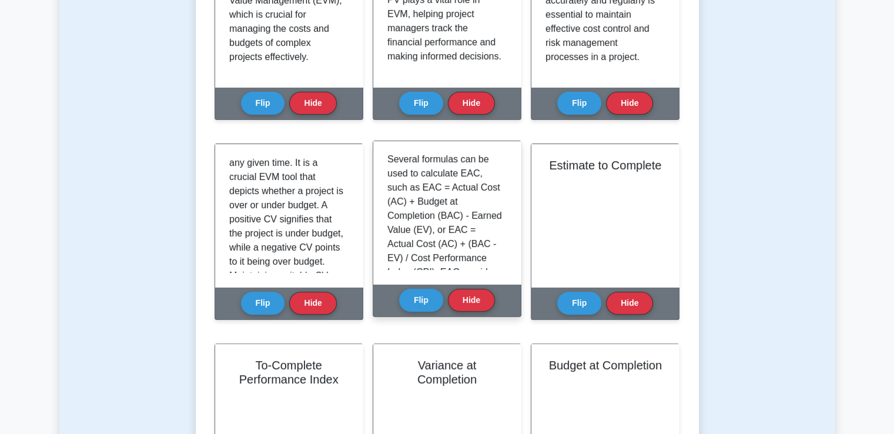
scroll to position [176, 0]
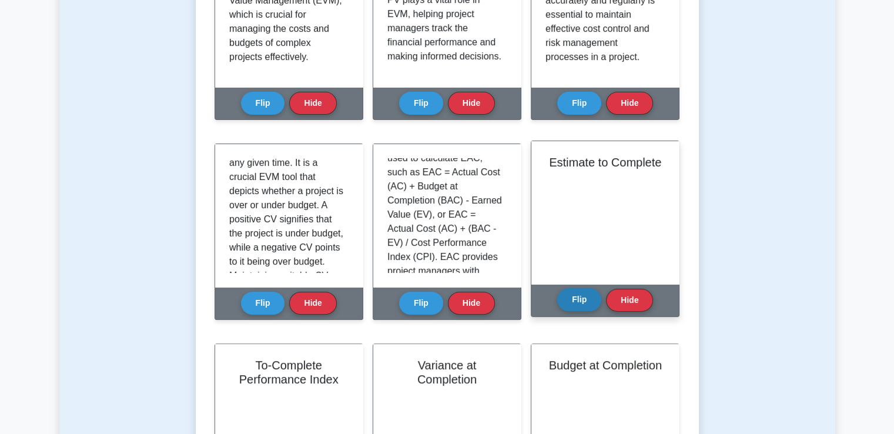
click at [587, 307] on button "Flip" at bounding box center [579, 299] width 44 height 23
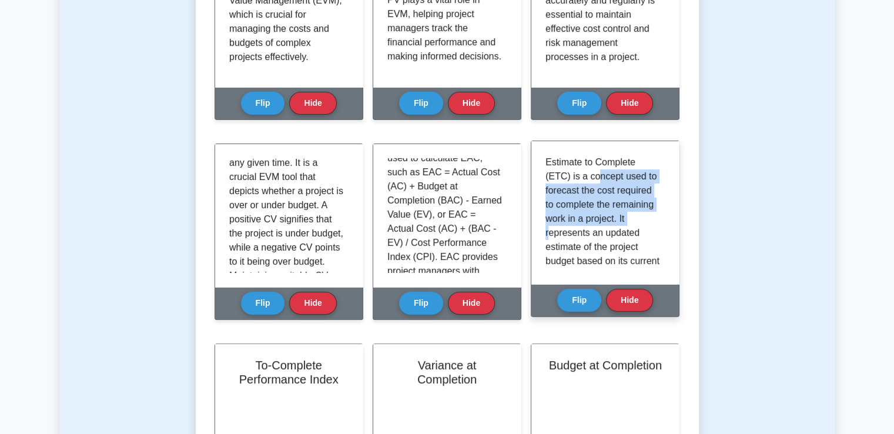
drag, startPoint x: 594, startPoint y: 180, endPoint x: 593, endPoint y: 236, distance: 55.9
click at [593, 236] on p "Estimate to Complete (ETC) is a concept used to forecast the cost required to c…" at bounding box center [603, 366] width 115 height 423
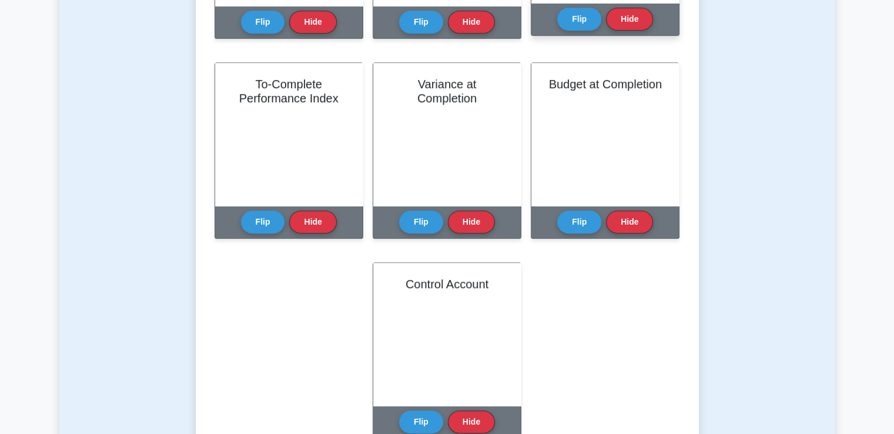
scroll to position [647, 0]
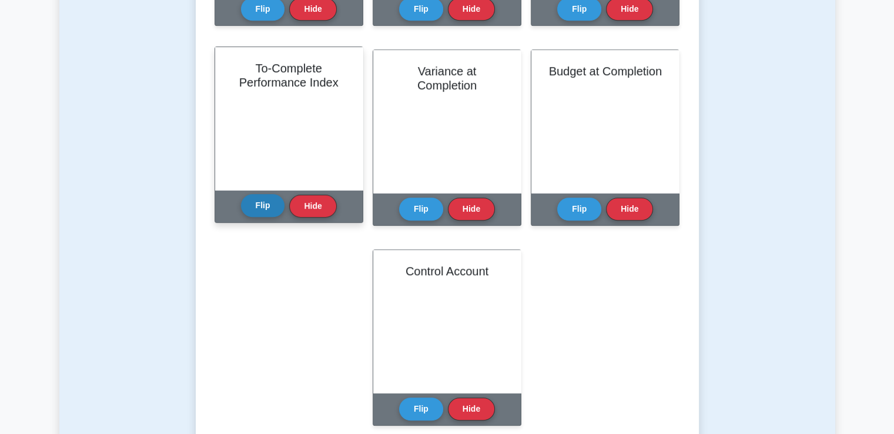
click at [273, 215] on button "Flip" at bounding box center [263, 205] width 44 height 23
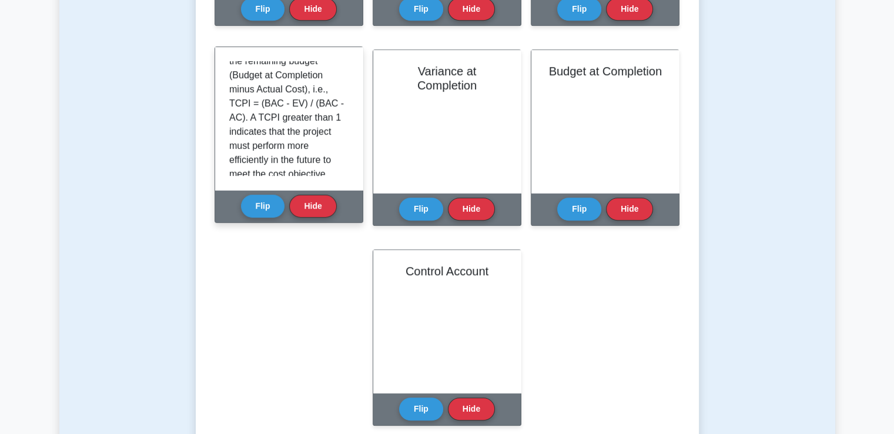
scroll to position [235, 0]
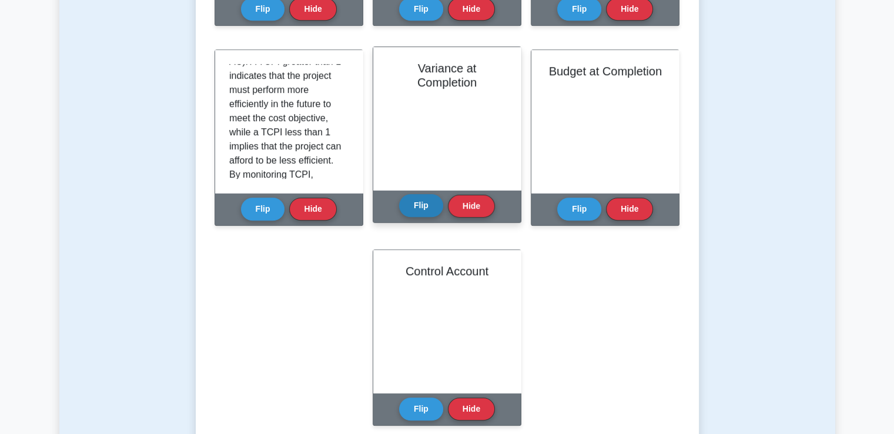
click at [422, 212] on button "Flip" at bounding box center [421, 205] width 44 height 23
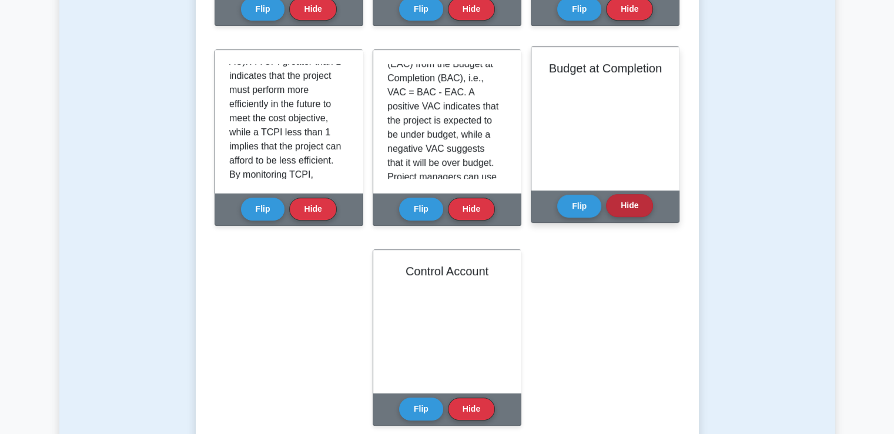
scroll to position [705, 0]
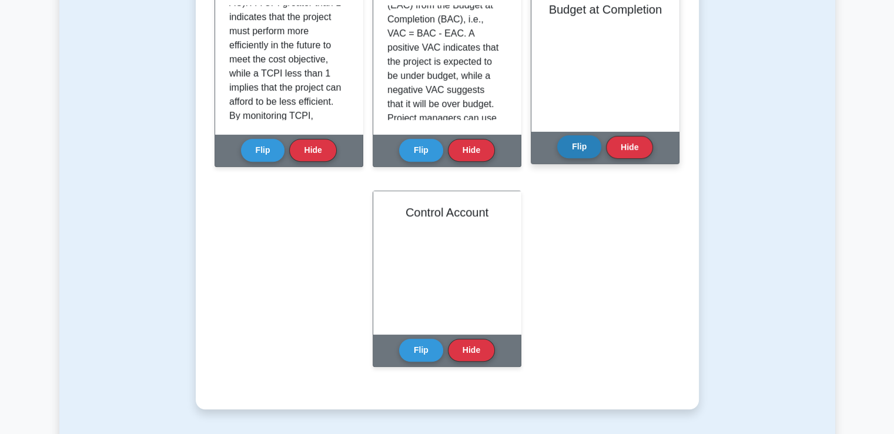
click at [588, 153] on button "Flip" at bounding box center [579, 146] width 44 height 23
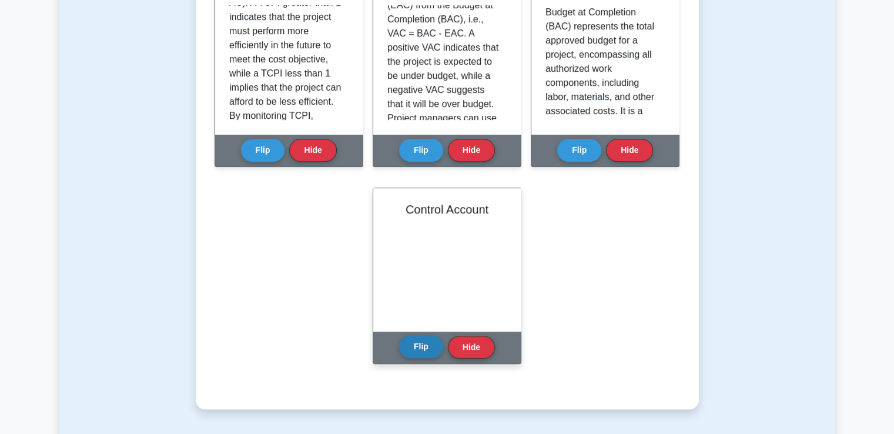
click at [421, 344] on button "Flip" at bounding box center [421, 346] width 44 height 23
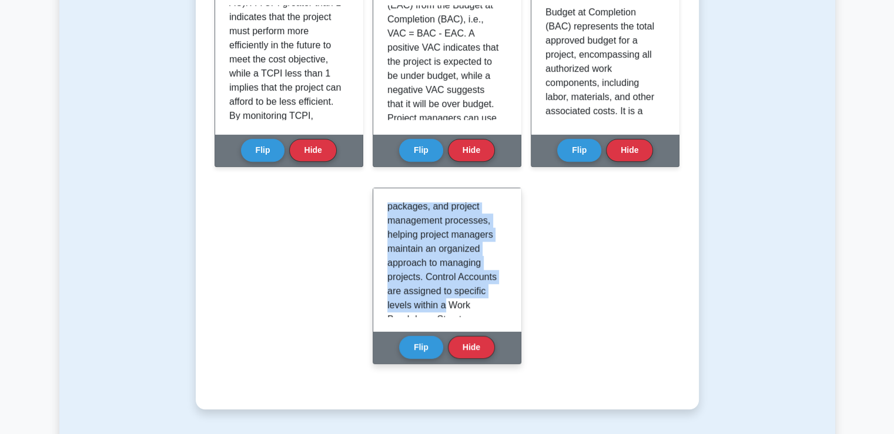
drag, startPoint x: 400, startPoint y: 225, endPoint x: 444, endPoint y: 316, distance: 101.0
click at [444, 316] on p "A Control Account (CA) is a management control point in a project where scope, …" at bounding box center [444, 297] width 115 height 395
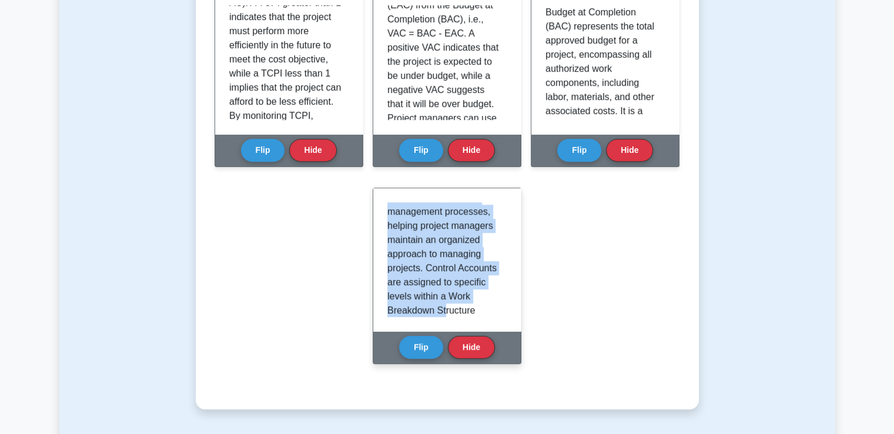
click at [434, 275] on p "A Control Account (CA) is a management control point in a project where scope, …" at bounding box center [444, 289] width 115 height 395
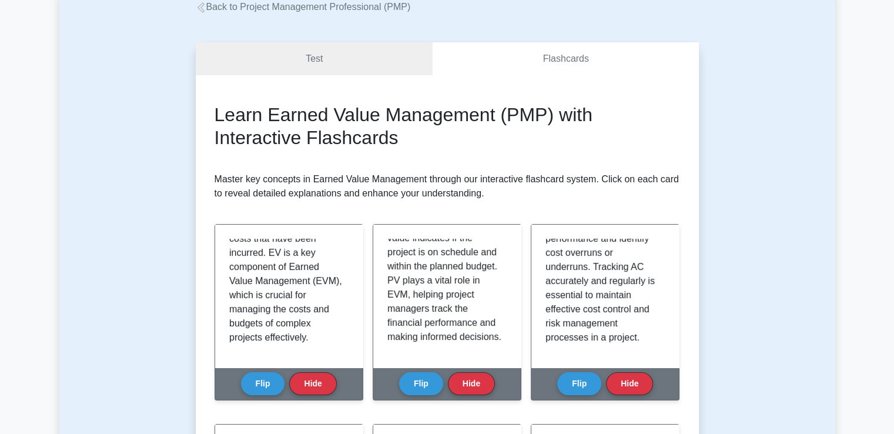
scroll to position [2, 0]
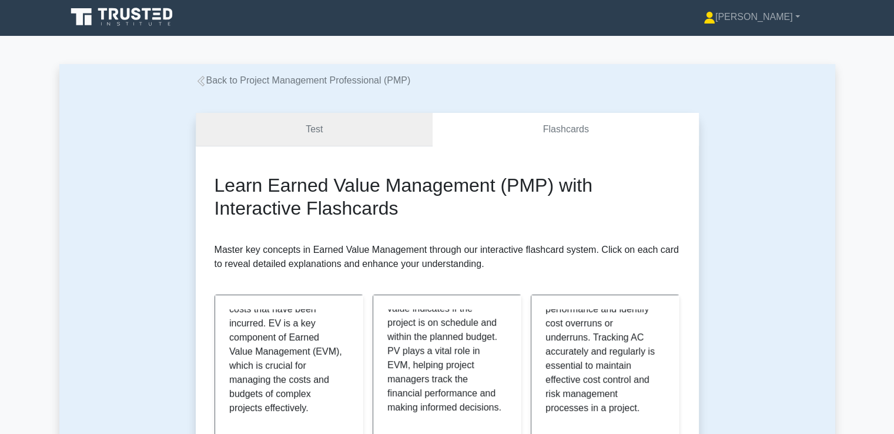
click at [297, 134] on link "Test" at bounding box center [315, 130] width 238 height 34
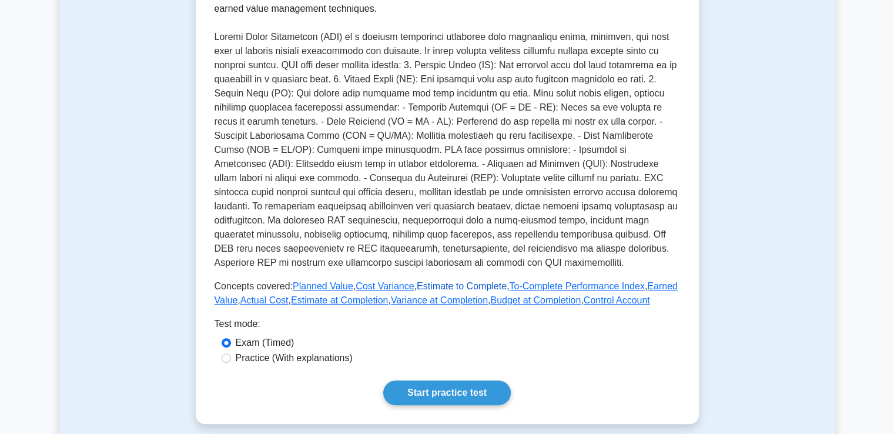
scroll to position [235, 0]
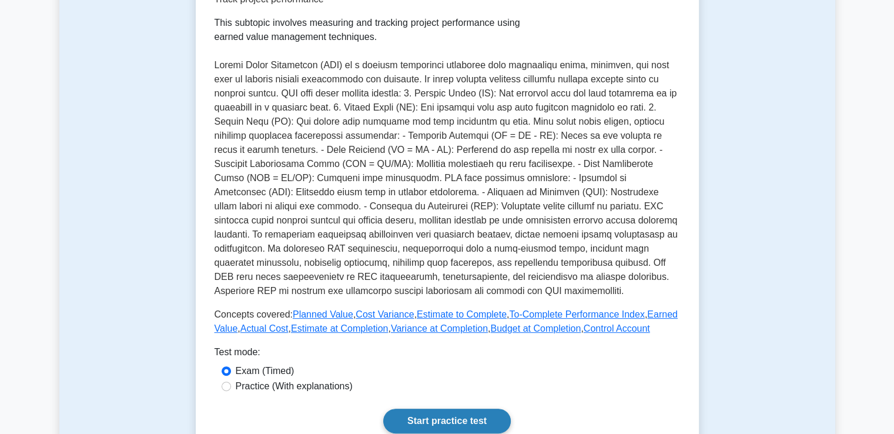
click at [481, 414] on link "Start practice test" at bounding box center [447, 421] width 128 height 25
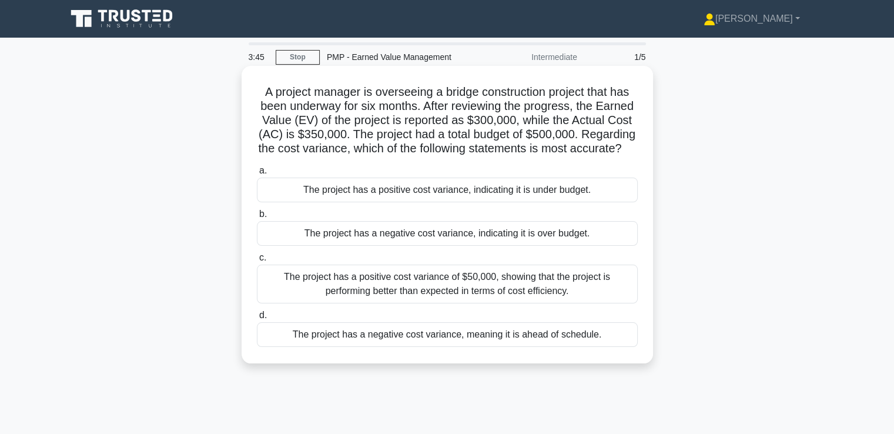
click at [529, 246] on div "The project has a negative cost variance, indicating it is over budget." at bounding box center [447, 233] width 381 height 25
click at [257, 218] on input "b. The project has a negative cost variance, indicating it is over budget." at bounding box center [257, 214] width 0 height 8
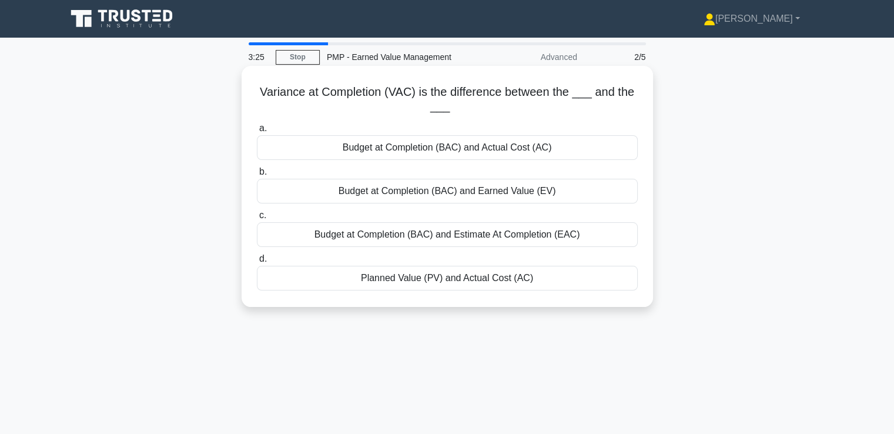
click at [464, 192] on div "Budget at Completion (BAC) and Earned Value (EV)" at bounding box center [447, 191] width 381 height 25
click at [257, 176] on input "b. Budget at Completion (BAC) and Earned Value (EV)" at bounding box center [257, 172] width 0 height 8
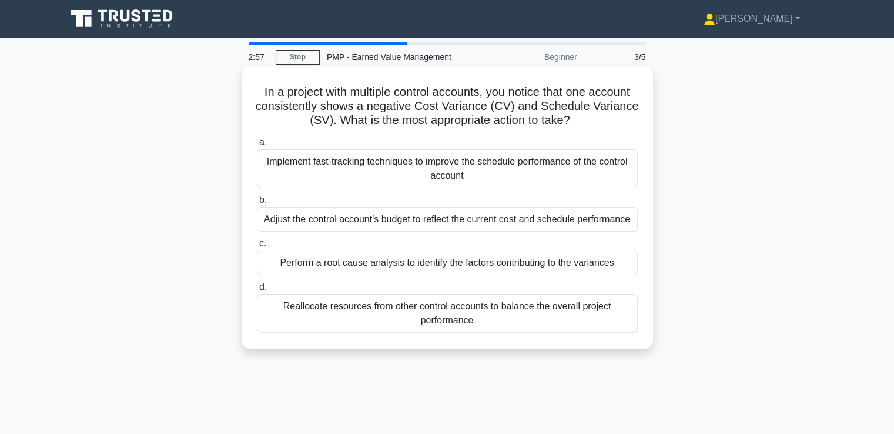
click at [506, 262] on div "Perform a root cause analysis to identify the factors contributing to the varia…" at bounding box center [447, 262] width 381 height 25
click at [257, 248] on input "c. Perform a root cause analysis to identify the factors contributing to the va…" at bounding box center [257, 244] width 0 height 8
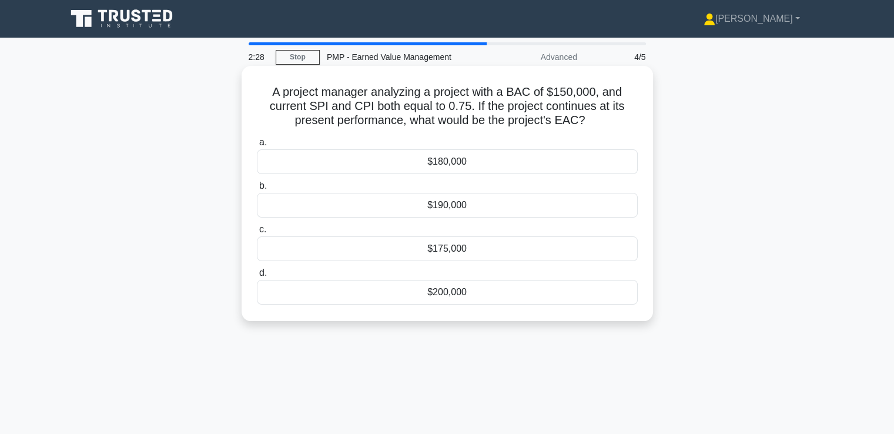
click at [437, 287] on div "$200,000" at bounding box center [447, 292] width 381 height 25
click at [257, 277] on input "d. $200,000" at bounding box center [257, 273] width 0 height 8
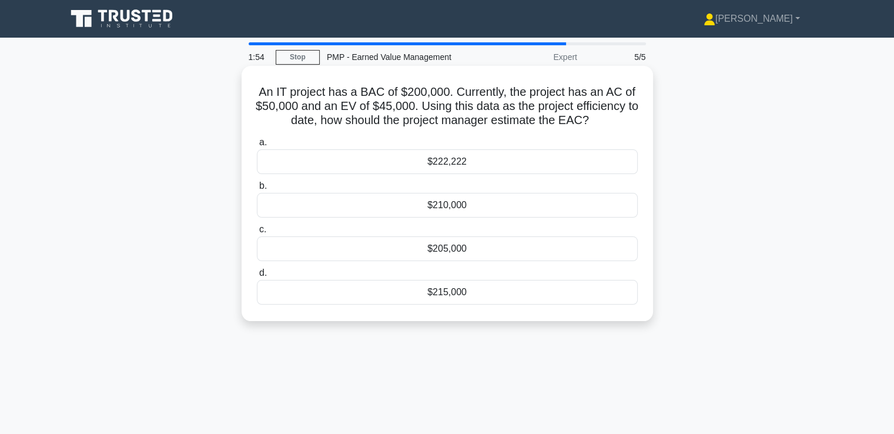
click at [472, 169] on div "$222,222" at bounding box center [447, 161] width 381 height 25
click at [257, 146] on input "a. $222,222" at bounding box center [257, 143] width 0 height 8
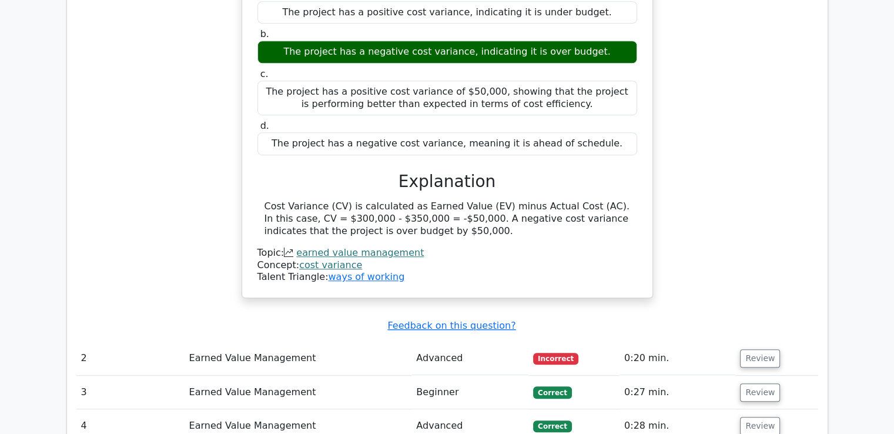
scroll to position [882, 0]
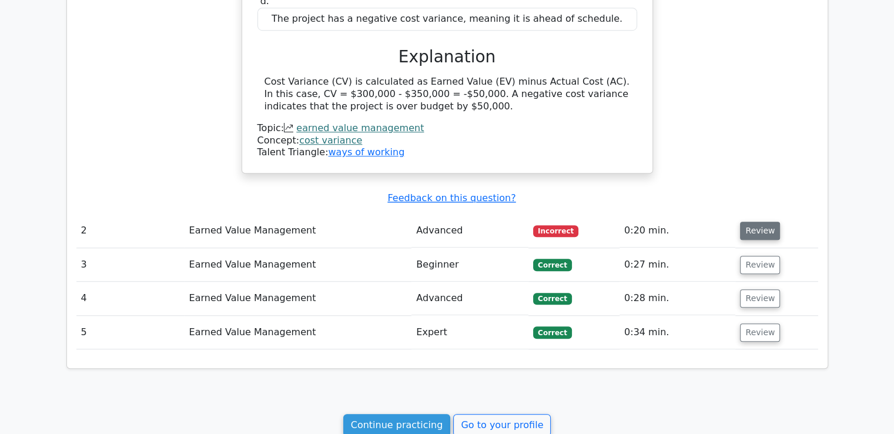
click at [746, 227] on button "Review" at bounding box center [760, 231] width 40 height 18
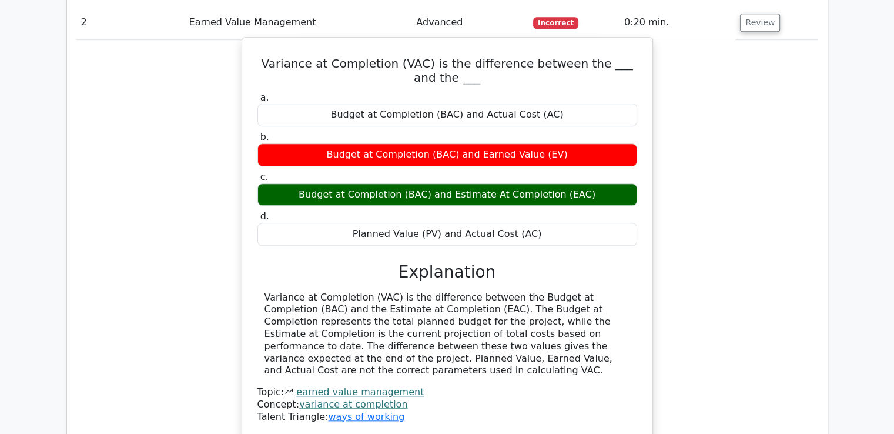
scroll to position [1117, 0]
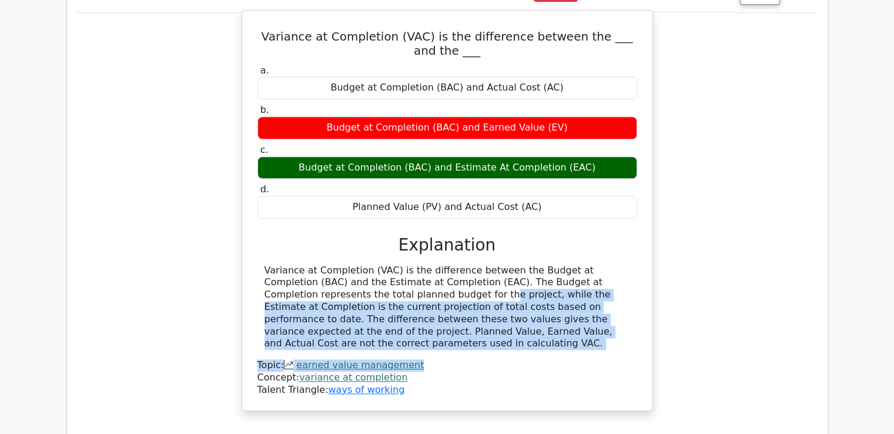
drag, startPoint x: 283, startPoint y: 292, endPoint x: 551, endPoint y: 312, distance: 268.8
click at [536, 332] on div "Variance at Completion (VAC) is the difference between the Budget at Completion…" at bounding box center [448, 308] width 366 height 86
click at [571, 317] on div "Variance at Completion (VAC) is the difference between the Budget at Completion…" at bounding box center [448, 308] width 366 height 86
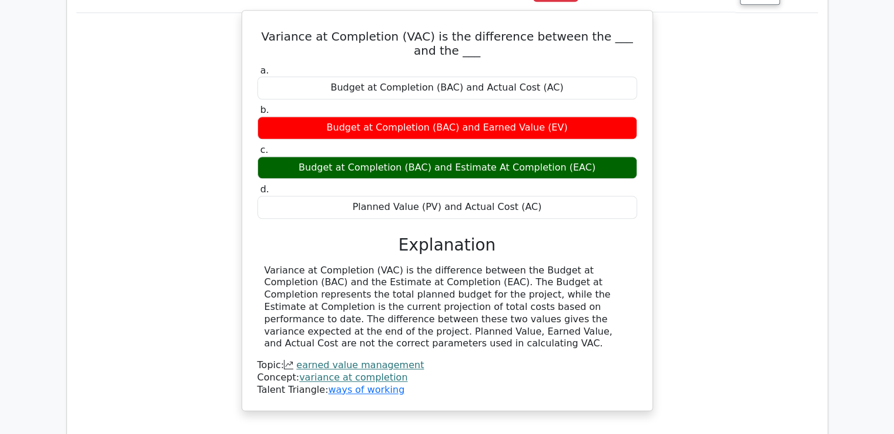
drag, startPoint x: 594, startPoint y: 327, endPoint x: 264, endPoint y: 258, distance: 337.6
click at [264, 258] on div "a. Budget at Completion (BAC) and Actual Cost (AC) b. Budget at Completion (BAC…" at bounding box center [447, 229] width 382 height 334
click at [362, 296] on div "Variance at Completion (VAC) is the difference between the Budget at Completion…" at bounding box center [448, 308] width 366 height 86
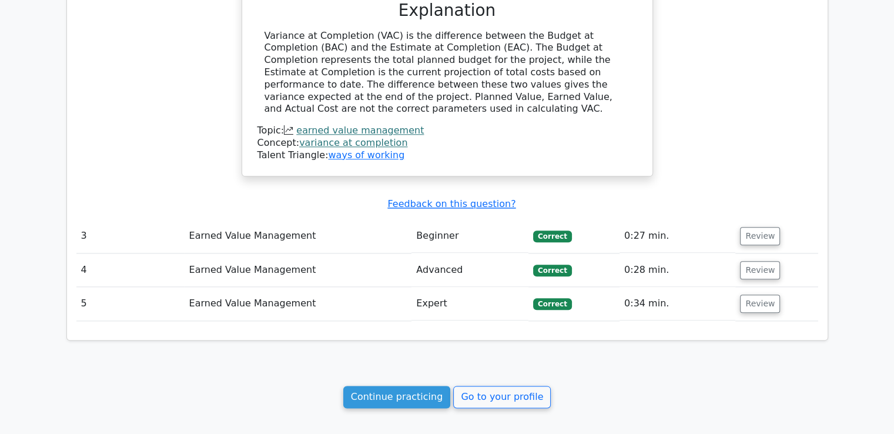
scroll to position [1352, 0]
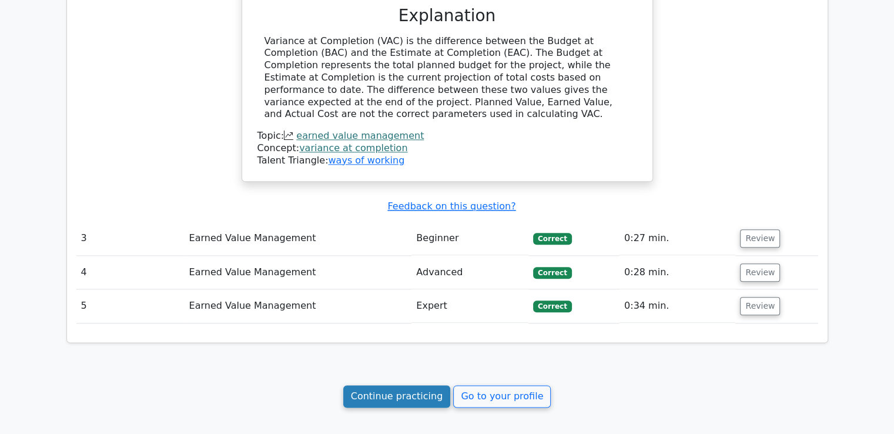
click at [404, 397] on link "Continue practicing" at bounding box center [397, 396] width 108 height 22
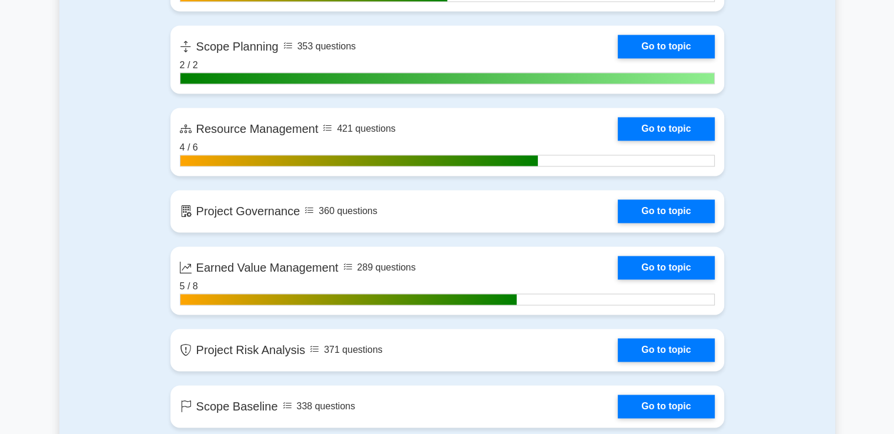
scroll to position [1940, 0]
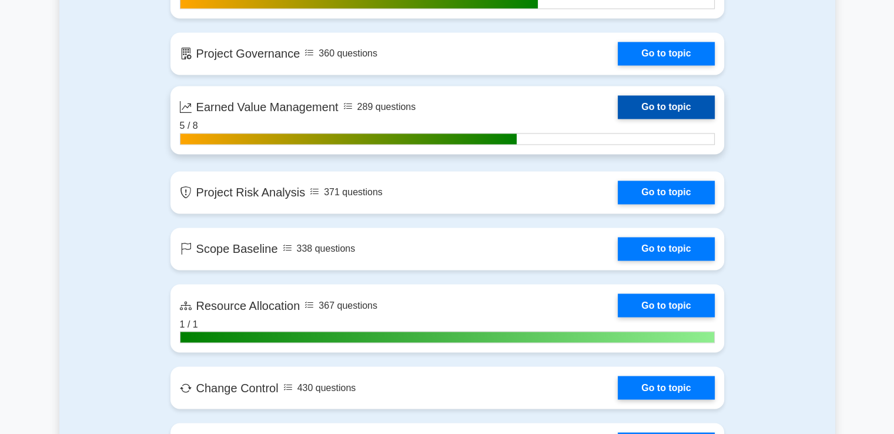
click at [657, 101] on link "Go to topic" at bounding box center [666, 107] width 96 height 24
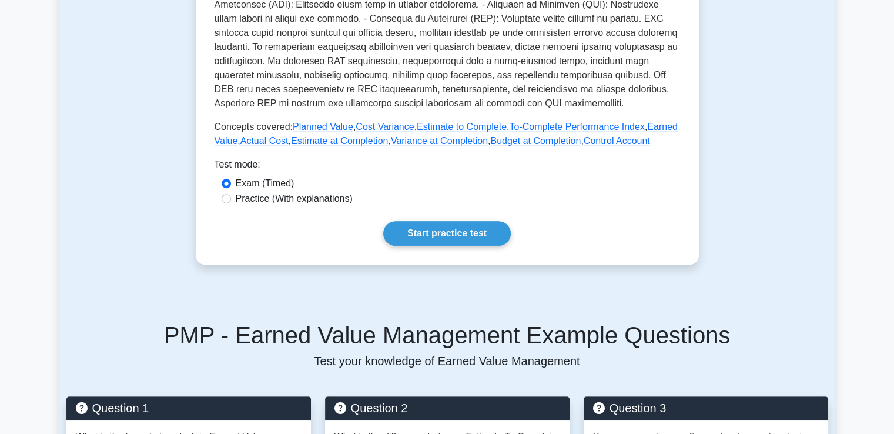
scroll to position [529, 0]
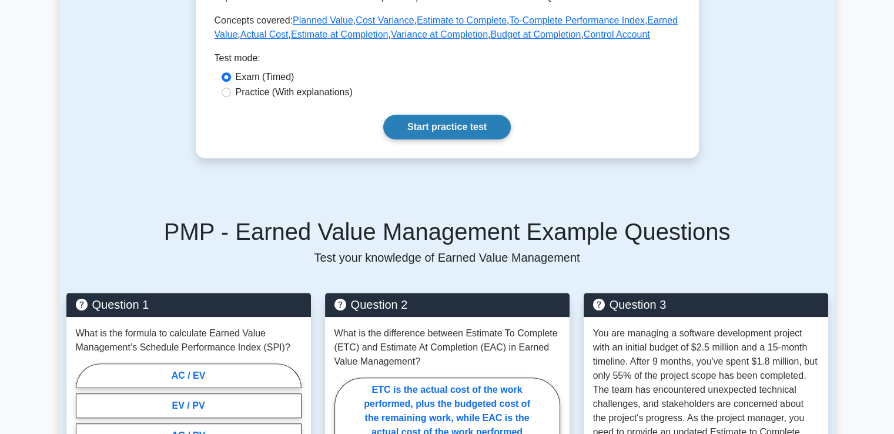
click at [446, 128] on link "Start practice test" at bounding box center [447, 127] width 128 height 25
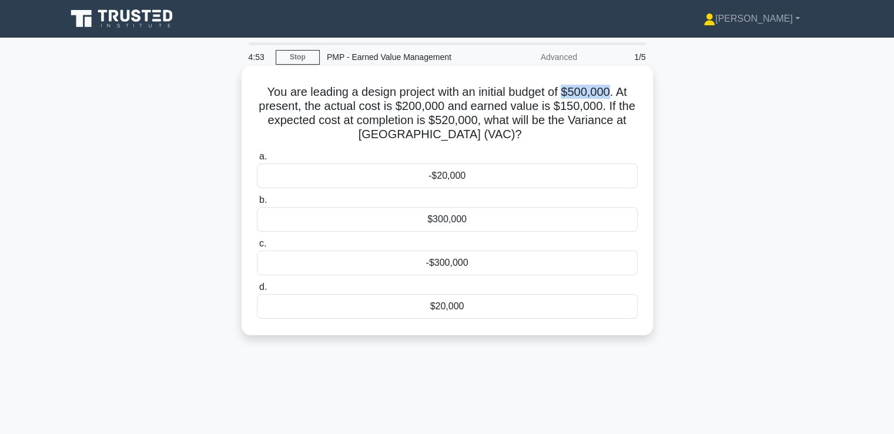
drag, startPoint x: 567, startPoint y: 91, endPoint x: 616, endPoint y: 84, distance: 49.2
click at [616, 85] on h5 "You are leading a design project with an initial budget of $500,000. At present…" at bounding box center [447, 114] width 383 height 58
drag, startPoint x: 397, startPoint y: 105, endPoint x: 447, endPoint y: 104, distance: 50.0
click at [447, 104] on h5 "You are leading a design project with an initial budget of $500,000. At present…" at bounding box center [447, 114] width 383 height 58
drag, startPoint x: 554, startPoint y: 104, endPoint x: 601, endPoint y: 111, distance: 47.0
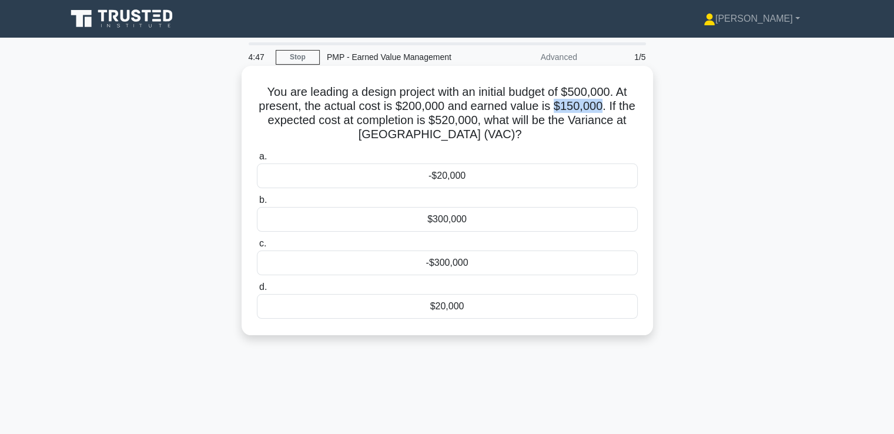
click at [601, 111] on h5 "You are leading a design project with an initial budget of $500,000. At present…" at bounding box center [447, 114] width 383 height 58
click at [273, 133] on h5 "You are leading a design project with an initial budget of $500,000. At present…" at bounding box center [447, 114] width 383 height 58
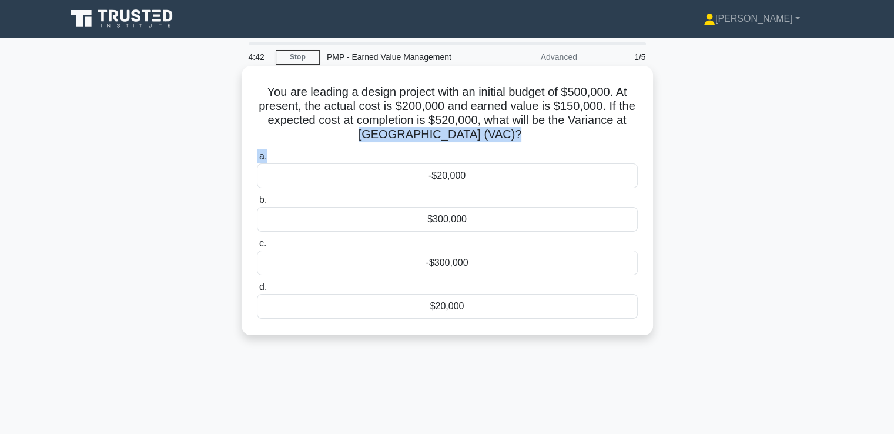
drag, startPoint x: 286, startPoint y: 133, endPoint x: 496, endPoint y: 148, distance: 210.4
click at [496, 148] on div "You are leading a design project with an initial budget of $500,000. At present…" at bounding box center [447, 201] width 402 height 260
click at [496, 148] on div "a. -$20,000 b. $300,000 c." at bounding box center [447, 234] width 395 height 174
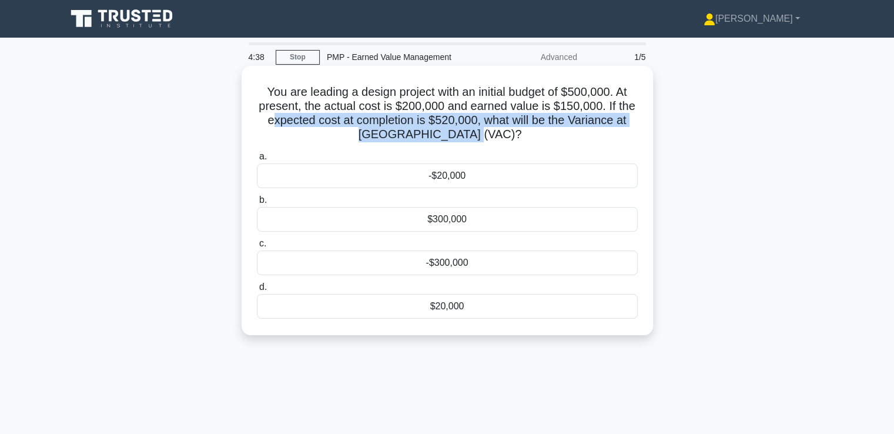
drag, startPoint x: 484, startPoint y: 136, endPoint x: 272, endPoint y: 118, distance: 212.4
click at [272, 118] on h5 "You are leading a design project with an initial budget of $500,000. At present…" at bounding box center [447, 114] width 383 height 58
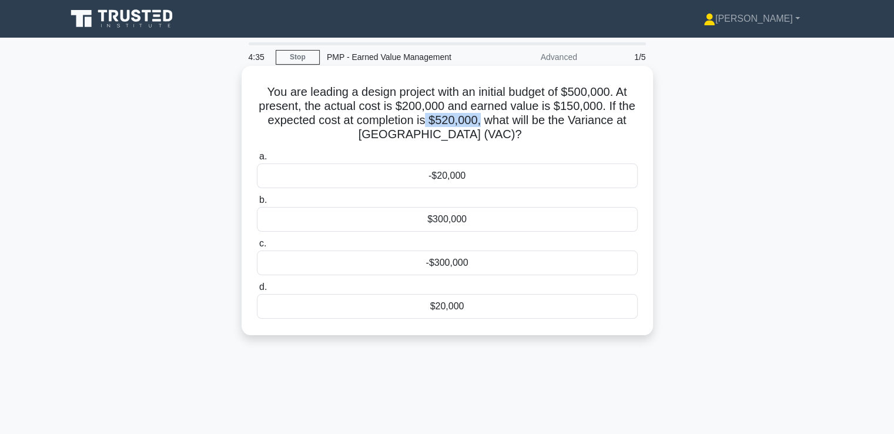
drag, startPoint x: 427, startPoint y: 119, endPoint x: 482, endPoint y: 118, distance: 54.7
click at [482, 118] on h5 "You are leading a design project with an initial budget of $500,000. At present…" at bounding box center [447, 114] width 383 height 58
click at [454, 177] on div "-$20,000" at bounding box center [447, 175] width 381 height 25
click at [257, 161] on input "a. -$20,000" at bounding box center [257, 157] width 0 height 8
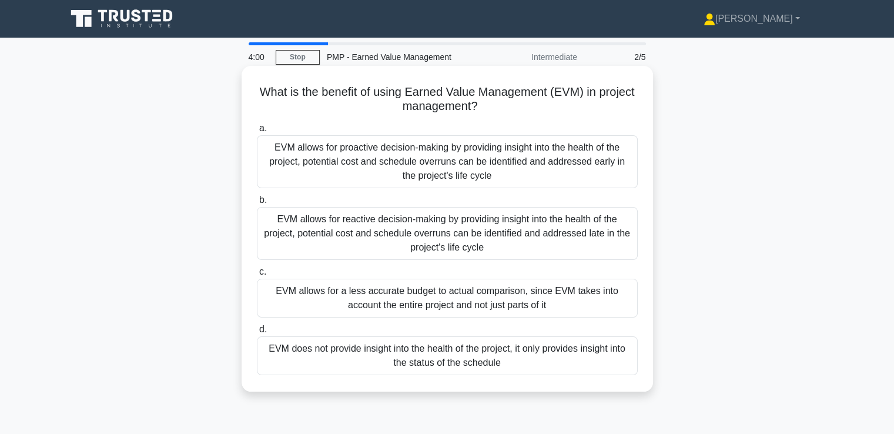
click at [435, 162] on div "EVM allows for proactive decision-making by providing insight into the health o…" at bounding box center [447, 161] width 381 height 53
click at [257, 132] on input "a. EVM allows for proactive decision-making by providing insight into the healt…" at bounding box center [257, 129] width 0 height 8
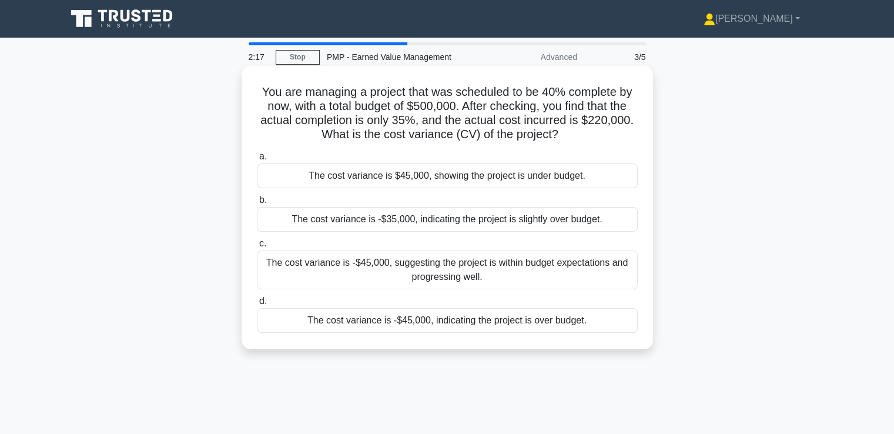
click at [492, 323] on div "The cost variance is -$45,000, indicating the project is over budget." at bounding box center [447, 320] width 381 height 25
click at [257, 305] on input "d. The cost variance is -$45,000, indicating the project is over budget." at bounding box center [257, 301] width 0 height 8
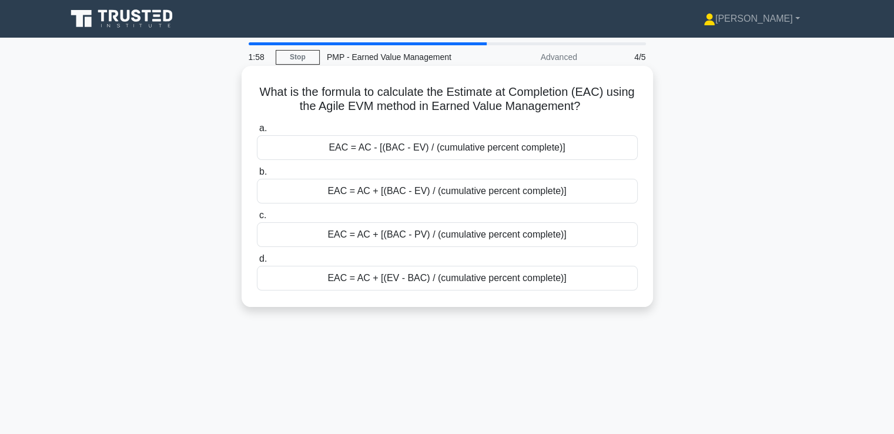
click at [422, 156] on div "EAC = AC - [(BAC - EV) / (cumulative percent complete)]" at bounding box center [447, 147] width 381 height 25
click at [257, 132] on input "a. EAC = AC - [(BAC - EV) / (cumulative percent complete)]" at bounding box center [257, 129] width 0 height 8
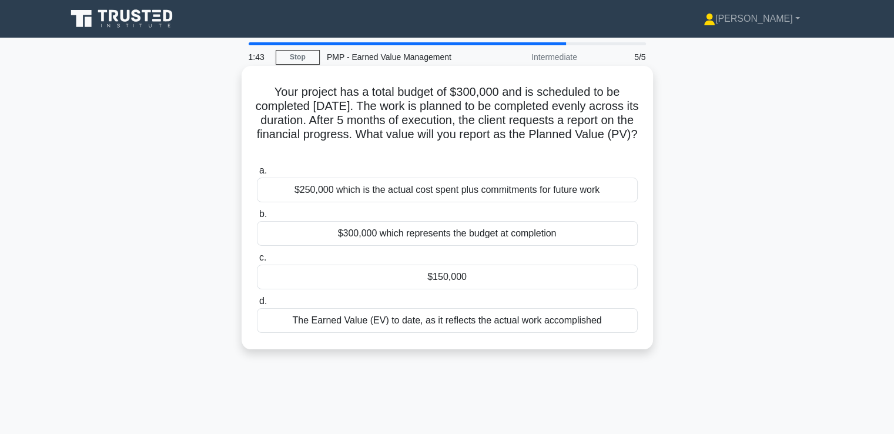
drag, startPoint x: 392, startPoint y: 156, endPoint x: 507, endPoint y: 158, distance: 114.7
click at [507, 158] on div "Your project has a total budget of $300,000 and is scheduled to be completed in…" at bounding box center [447, 208] width 402 height 274
click at [497, 328] on div "The Earned Value (EV) to date, as it reflects the actual work accomplished" at bounding box center [447, 320] width 381 height 25
click at [257, 305] on input "d. The Earned Value (EV) to date, as it reflects the actual work accomplished" at bounding box center [257, 301] width 0 height 8
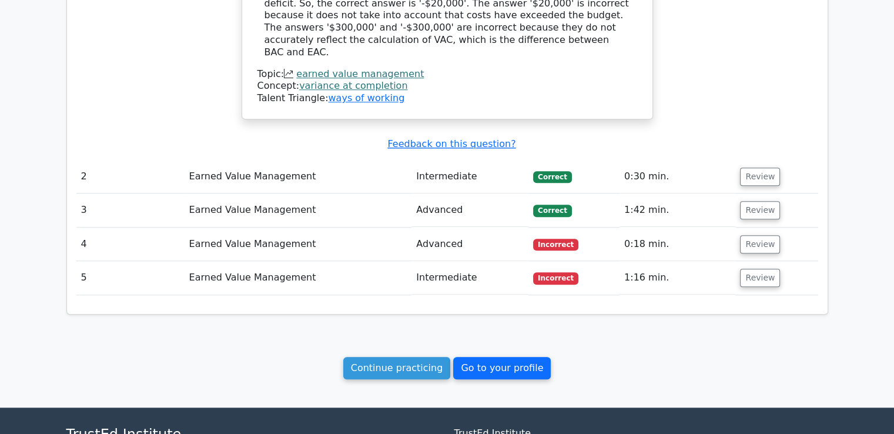
scroll to position [999, 0]
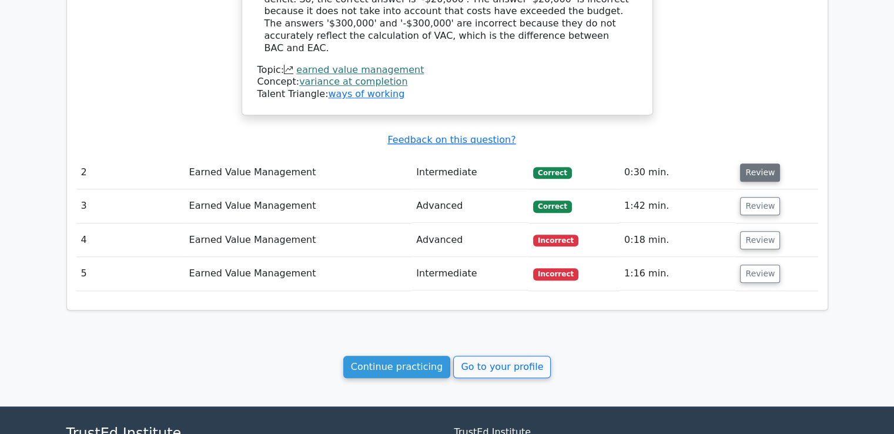
drag, startPoint x: 754, startPoint y: 144, endPoint x: 751, endPoint y: 193, distance: 49.5
click at [755, 163] on button "Review" at bounding box center [760, 172] width 40 height 18
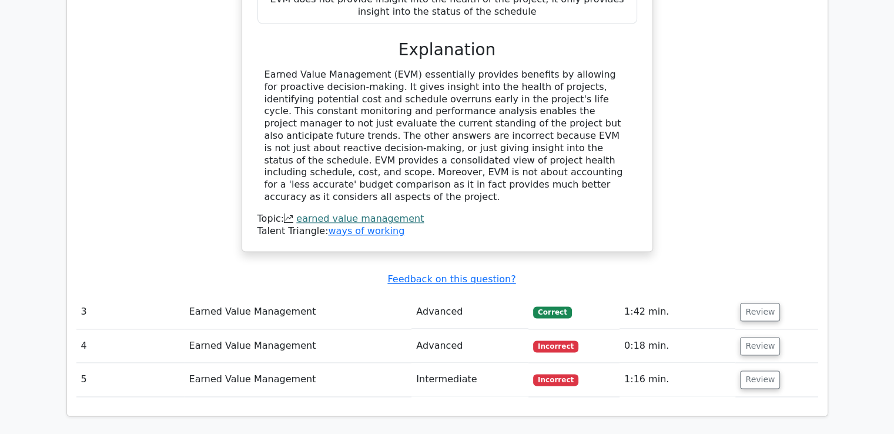
scroll to position [1628, 0]
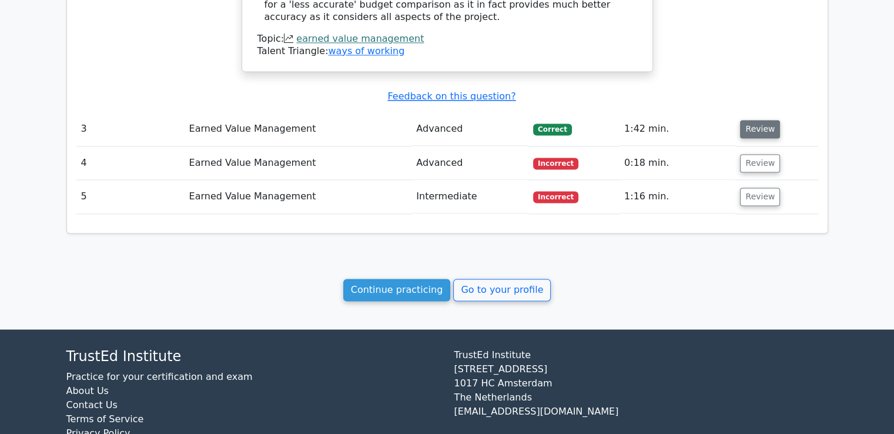
click at [747, 120] on button "Review" at bounding box center [760, 129] width 40 height 18
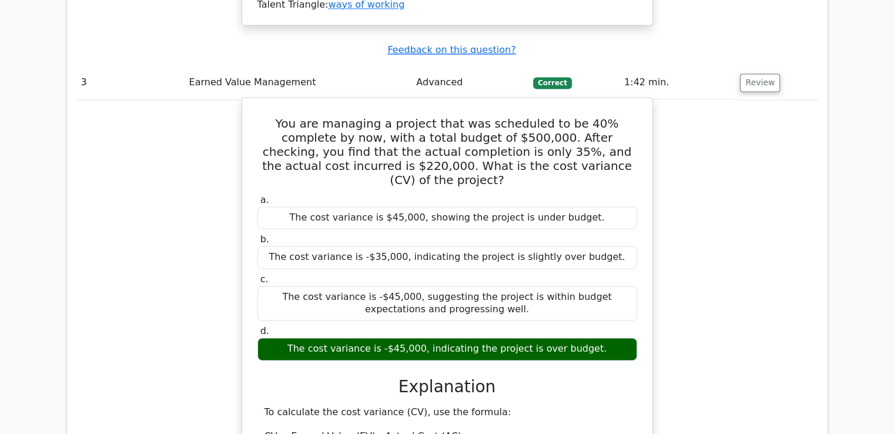
scroll to position [1746, 0]
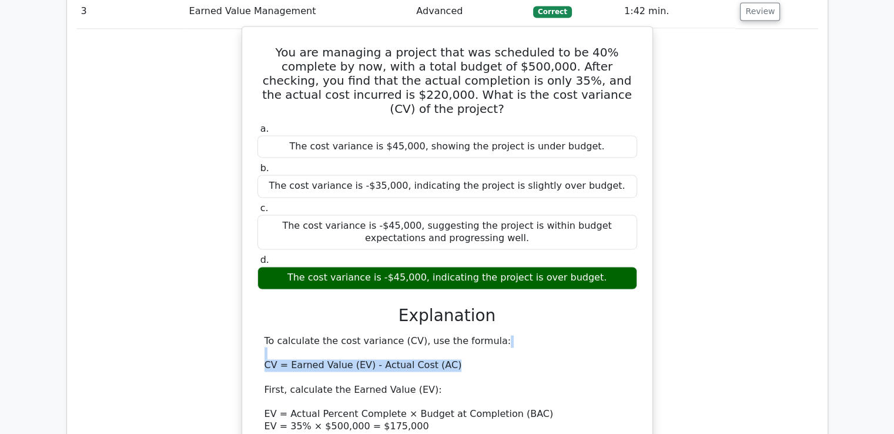
drag, startPoint x: 444, startPoint y: 303, endPoint x: 243, endPoint y: 298, distance: 201.1
click at [243, 298] on div "You are managing a project that was scheduled to be 40% complete by now, with a…" at bounding box center [448, 309] width 412 height 566
click at [474, 357] on div "To calculate the cost variance (CV), use the formula: CV = Earned Value (EV) - …" at bounding box center [448, 433] width 366 height 196
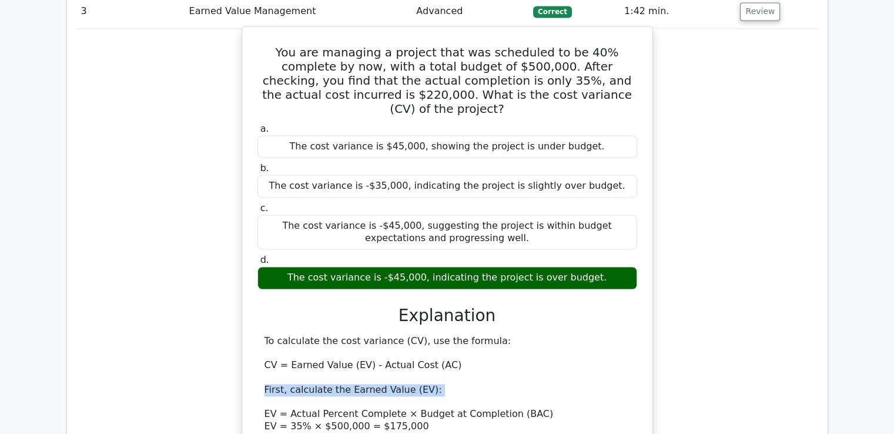
drag, startPoint x: 410, startPoint y: 337, endPoint x: 252, endPoint y: 333, distance: 158.2
click at [252, 333] on div "You are managing a project that was scheduled to be 40% complete by now, with a…" at bounding box center [447, 308] width 401 height 555
click at [420, 386] on div "To calculate the cost variance (CV), use the formula: CV = Earned Value (EV) - …" at bounding box center [448, 433] width 366 height 196
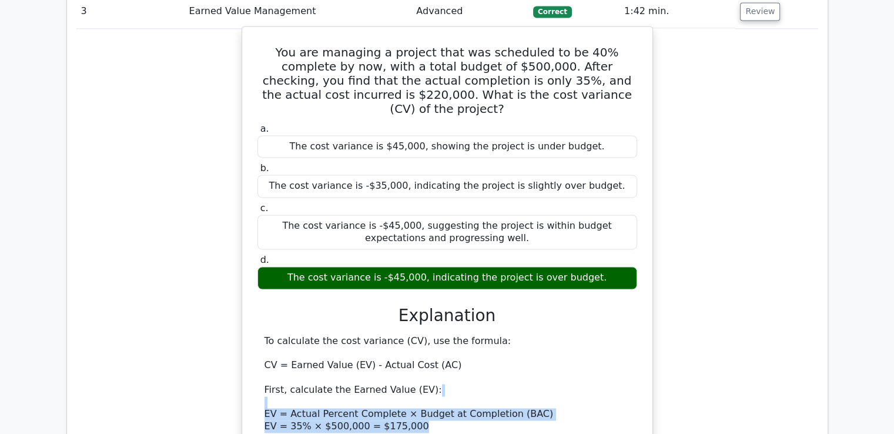
drag, startPoint x: 516, startPoint y: 366, endPoint x: 260, endPoint y: 345, distance: 256.6
click at [260, 345] on div "To calculate the cost variance (CV), use the formula: CV = Earned Value (EV) - …" at bounding box center [448, 433] width 380 height 196
click at [417, 398] on div "To calculate the cost variance (CV), use the formula: CV = Earned Value (EV) - …" at bounding box center [448, 433] width 366 height 196
drag, startPoint x: 395, startPoint y: 372, endPoint x: 259, endPoint y: 360, distance: 136.9
click at [259, 360] on div "To calculate the cost variance (CV), use the formula: CV = Earned Value (EV) - …" at bounding box center [448, 433] width 380 height 196
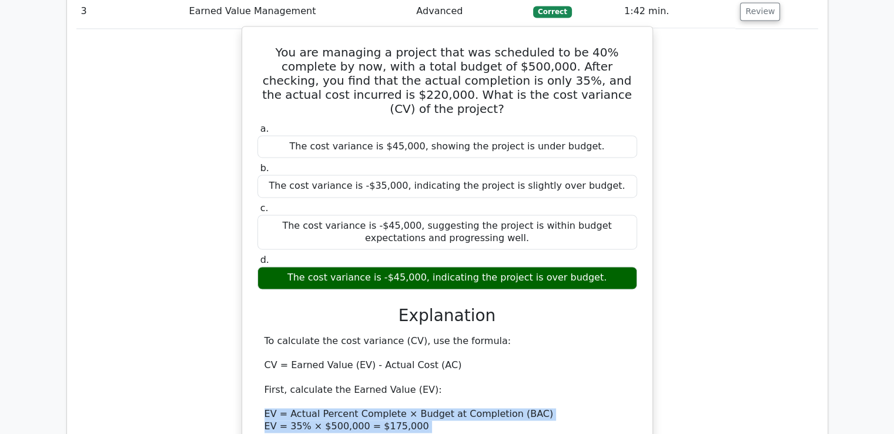
scroll to position [1863, 0]
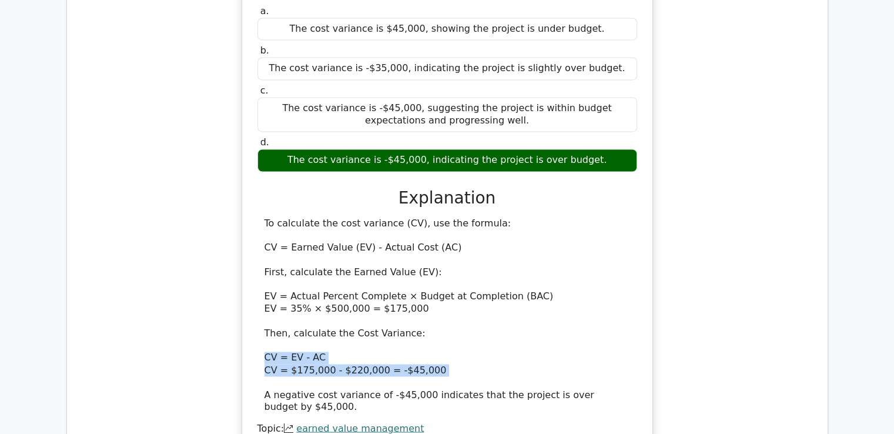
drag, startPoint x: 265, startPoint y: 295, endPoint x: 431, endPoint y: 324, distance: 168.3
click at [431, 324] on div "To calculate the cost variance (CV), use the formula: CV = Earned Value (EV) - …" at bounding box center [448, 316] width 366 height 196
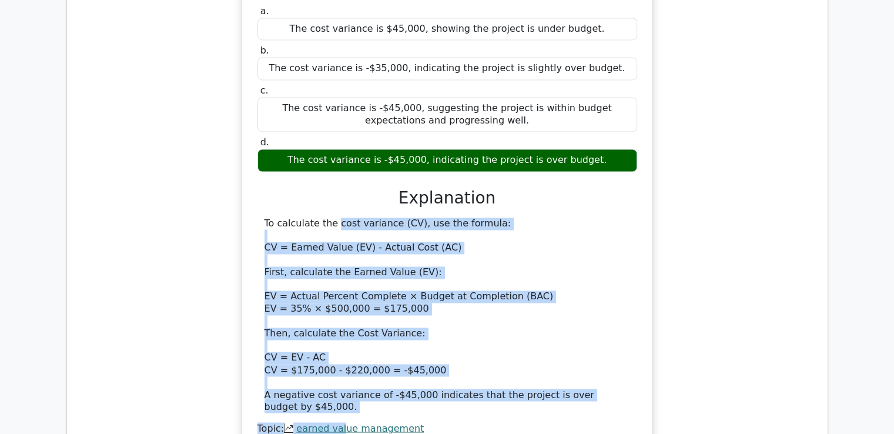
drag, startPoint x: 340, startPoint y: 356, endPoint x: 247, endPoint y: 155, distance: 221.2
click at [247, 155] on div "You are managing a project that was scheduled to be 40% complete by now, with a…" at bounding box center [447, 191] width 401 height 555
click at [406, 305] on div "To calculate the cost variance (CV), use the formula: CV = Earned Value (EV) - …" at bounding box center [448, 316] width 366 height 196
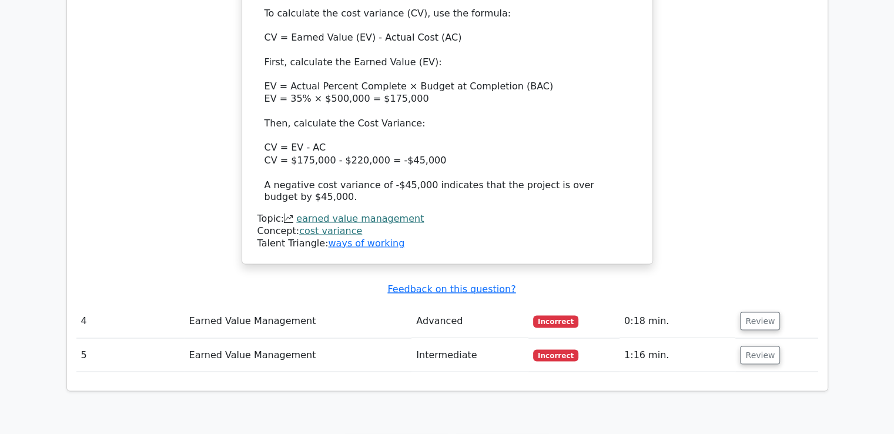
scroll to position [2098, 0]
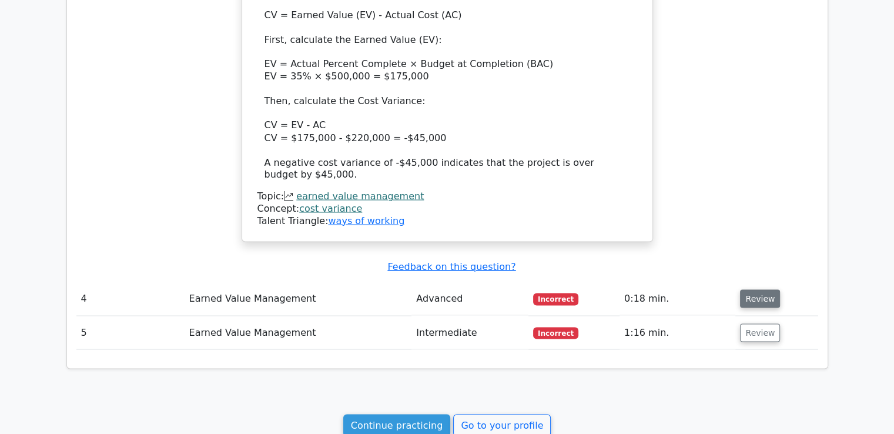
drag, startPoint x: 751, startPoint y: 242, endPoint x: 757, endPoint y: 245, distance: 6.9
click at [750, 289] on button "Review" at bounding box center [760, 298] width 40 height 18
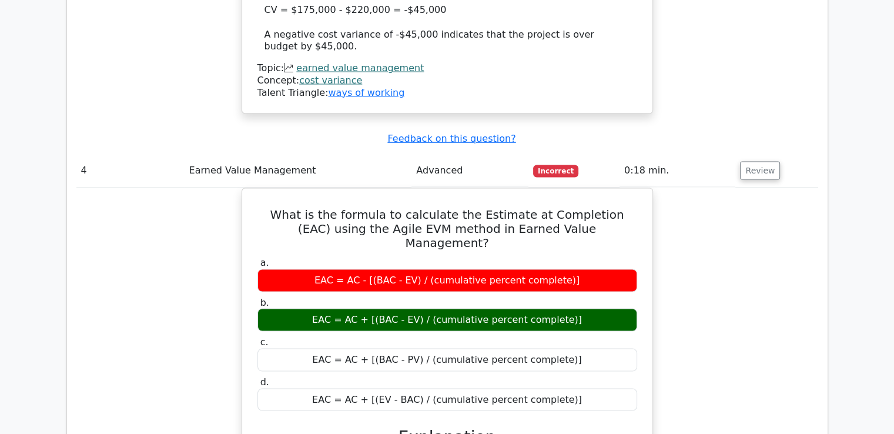
scroll to position [2225, 0]
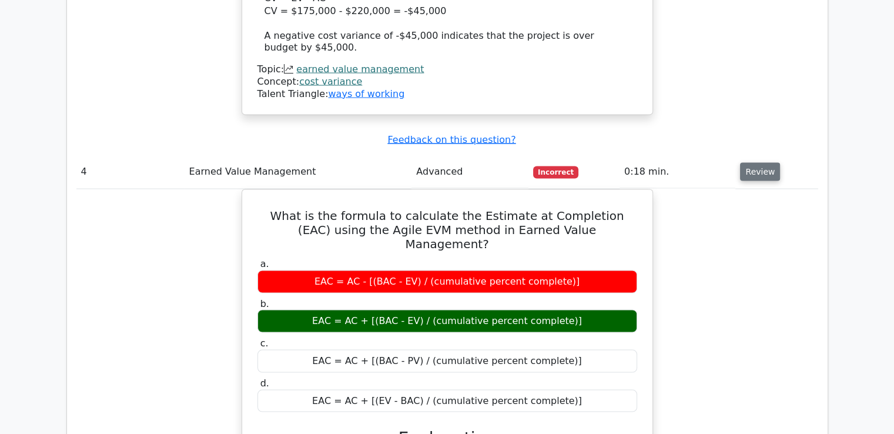
click at [758, 162] on button "Review" at bounding box center [760, 171] width 40 height 18
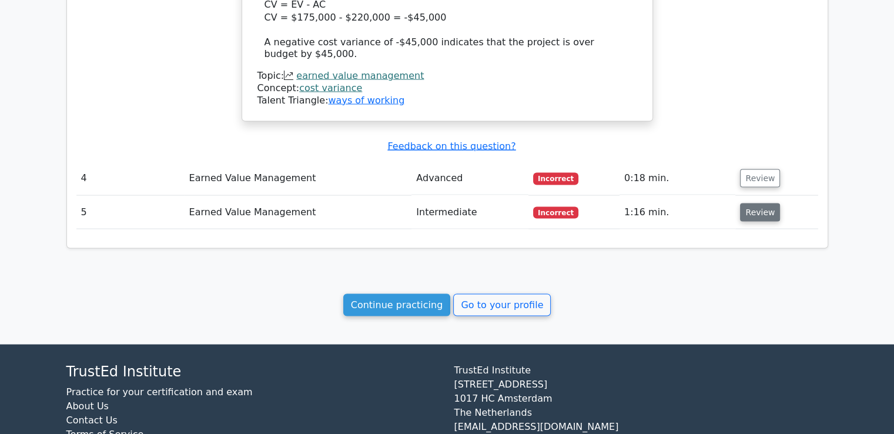
click at [757, 203] on button "Review" at bounding box center [760, 212] width 40 height 18
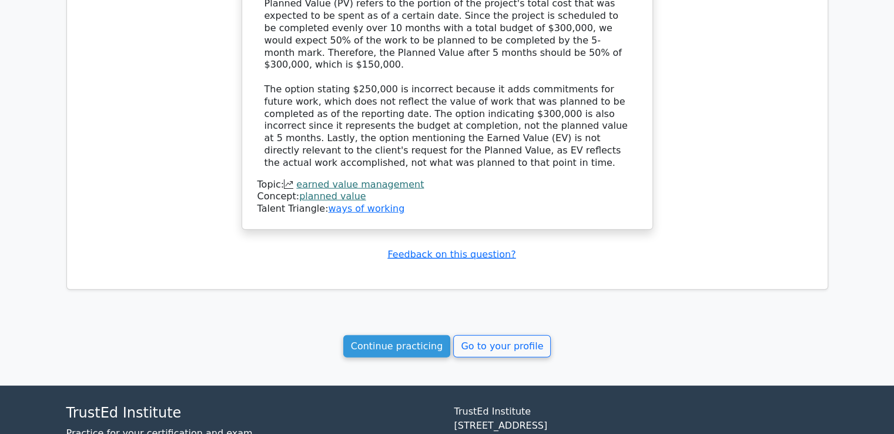
scroll to position [2748, 0]
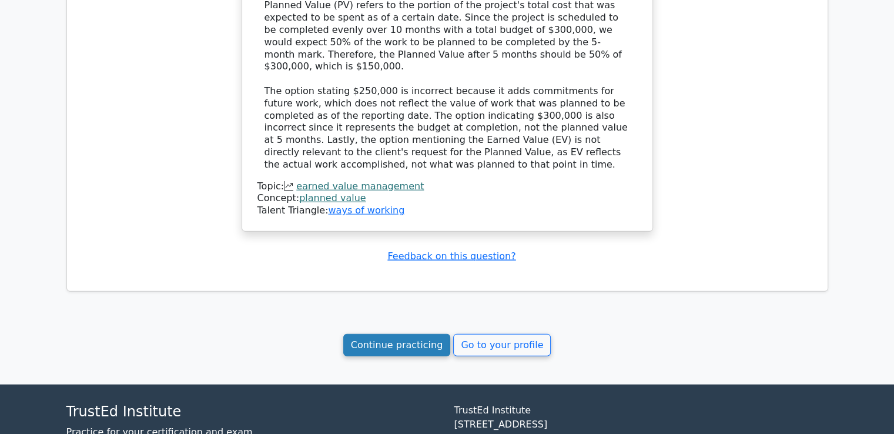
click at [399, 334] on link "Continue practicing" at bounding box center [397, 345] width 108 height 22
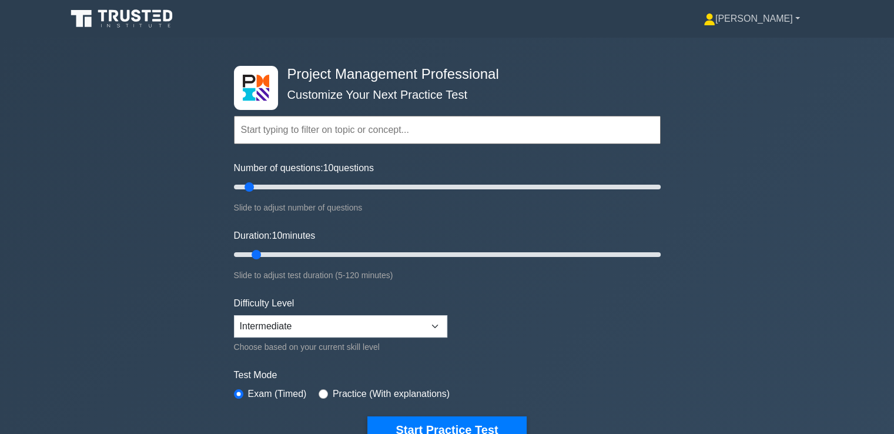
click at [715, 15] on icon at bounding box center [710, 20] width 12 height 12
click at [745, 42] on link "Profile" at bounding box center [722, 46] width 93 height 19
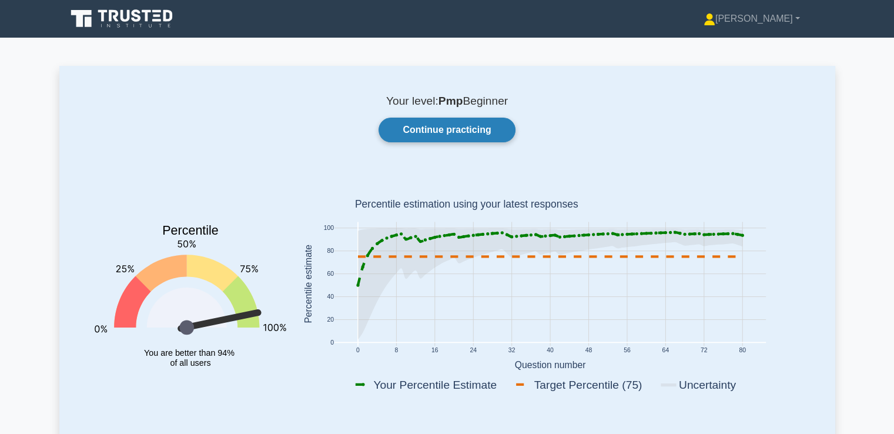
click at [484, 119] on link "Continue practicing" at bounding box center [447, 130] width 136 height 25
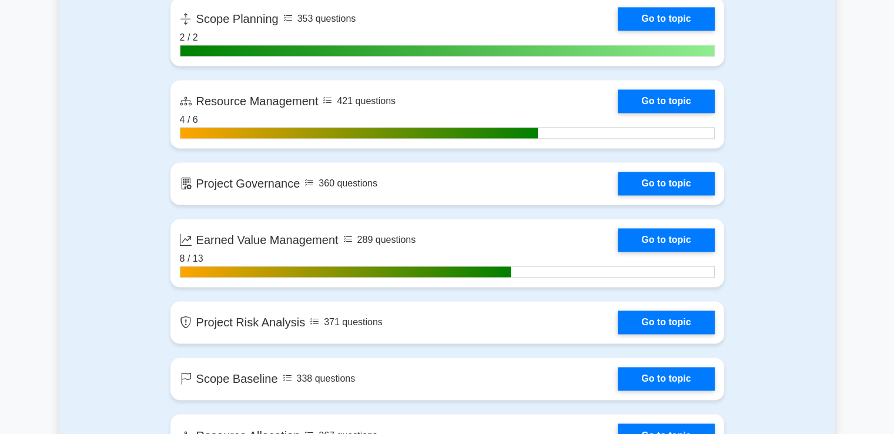
scroll to position [1881, 0]
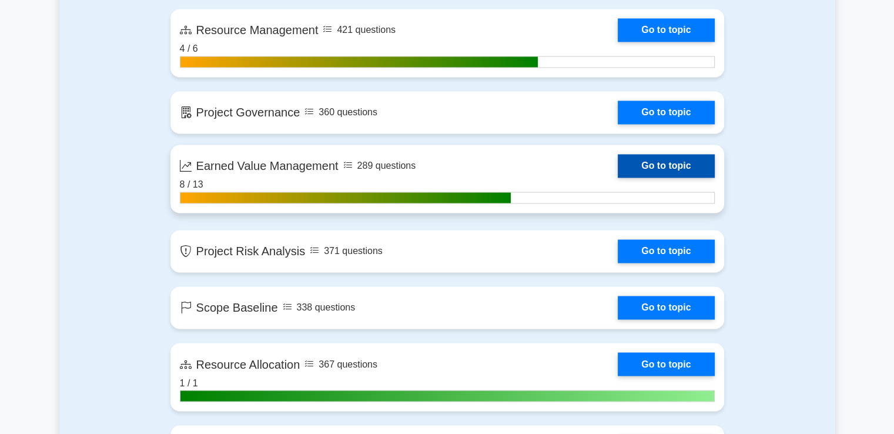
click at [710, 169] on link "Go to topic" at bounding box center [666, 166] width 96 height 24
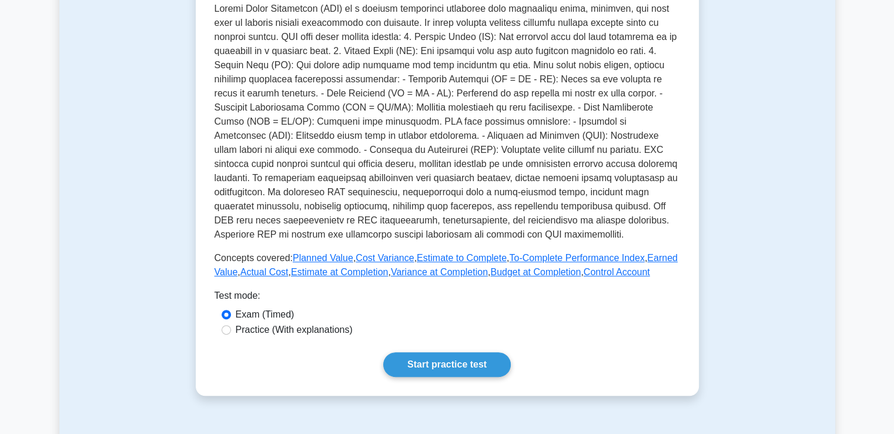
scroll to position [353, 0]
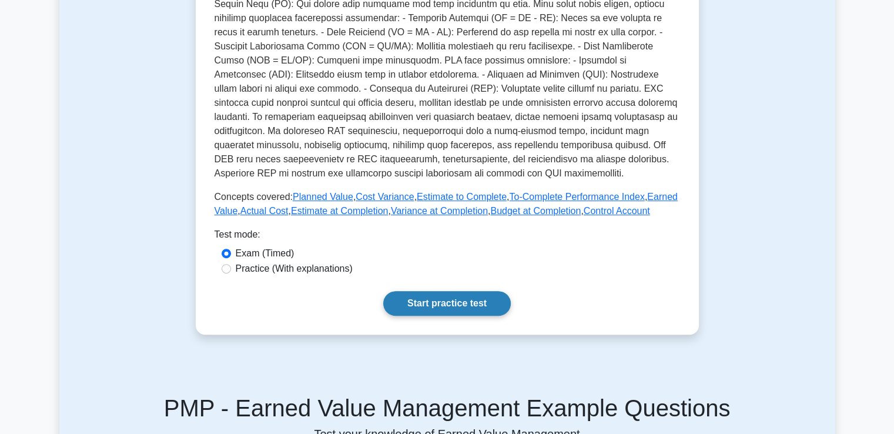
click at [482, 310] on link "Start practice test" at bounding box center [447, 303] width 128 height 25
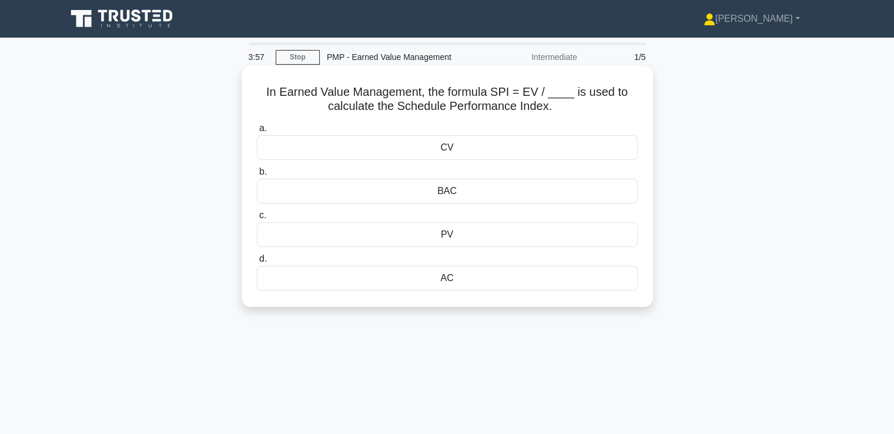
click at [475, 246] on div "PV" at bounding box center [447, 234] width 381 height 25
click at [257, 219] on input "c. PV" at bounding box center [257, 216] width 0 height 8
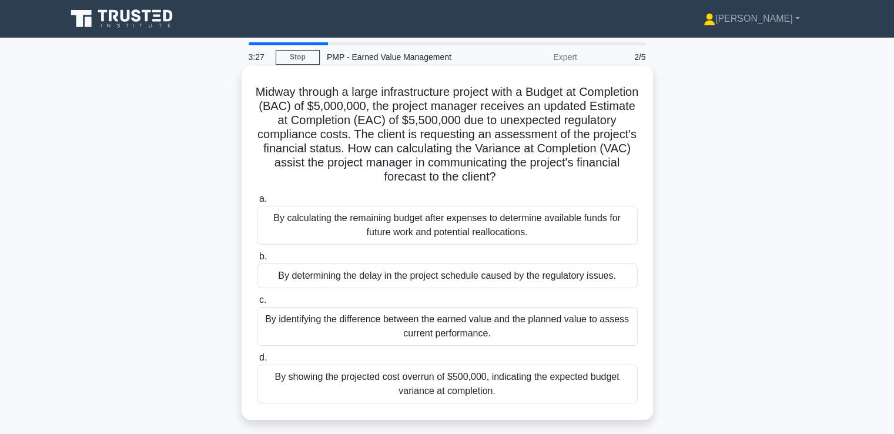
drag, startPoint x: 532, startPoint y: 237, endPoint x: 272, endPoint y: 219, distance: 261.1
click at [272, 219] on div "By calculating the remaining budget after expenses to determine available funds…" at bounding box center [447, 225] width 381 height 39
drag, startPoint x: 285, startPoint y: 273, endPoint x: 619, endPoint y: 289, distance: 334.3
click at [619, 289] on div "a. By calculating the remaining budget after expenses to determine available fu…" at bounding box center [447, 297] width 395 height 216
click at [339, 337] on div "By identifying the difference between the earned value and the planned value to…" at bounding box center [447, 326] width 381 height 39
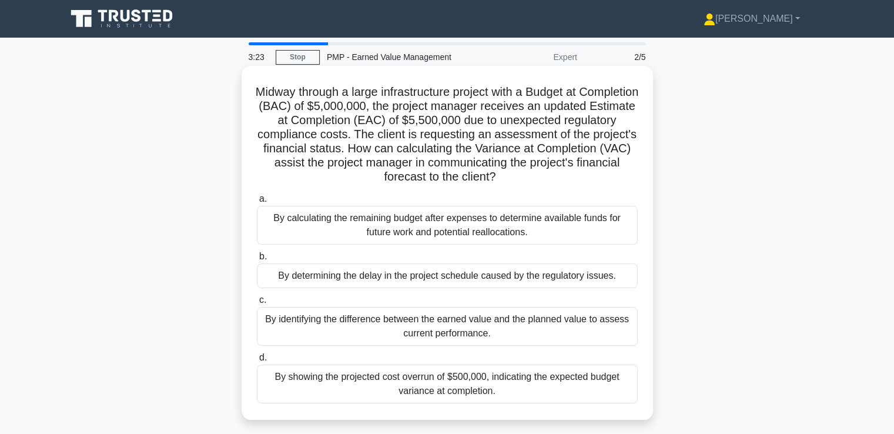
click at [257, 304] on input "c. By identifying the difference between the earned value and the planned value…" at bounding box center [257, 300] width 0 height 8
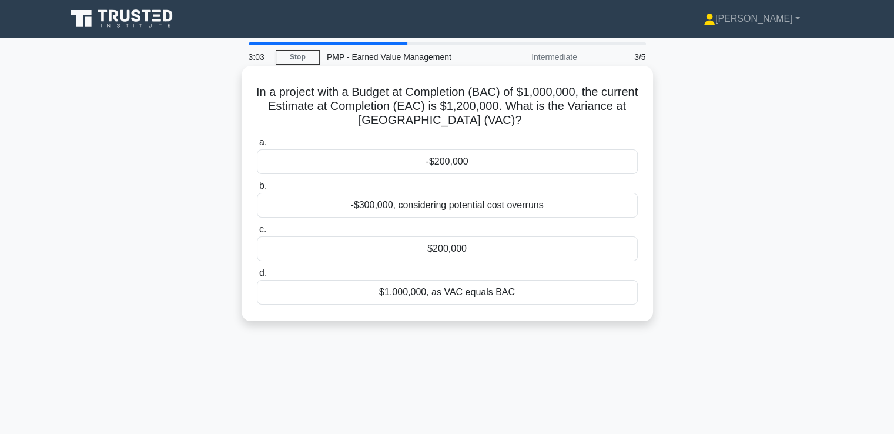
click at [456, 166] on div "-$200,000" at bounding box center [447, 161] width 381 height 25
click at [257, 146] on input "a. -$200,000" at bounding box center [257, 143] width 0 height 8
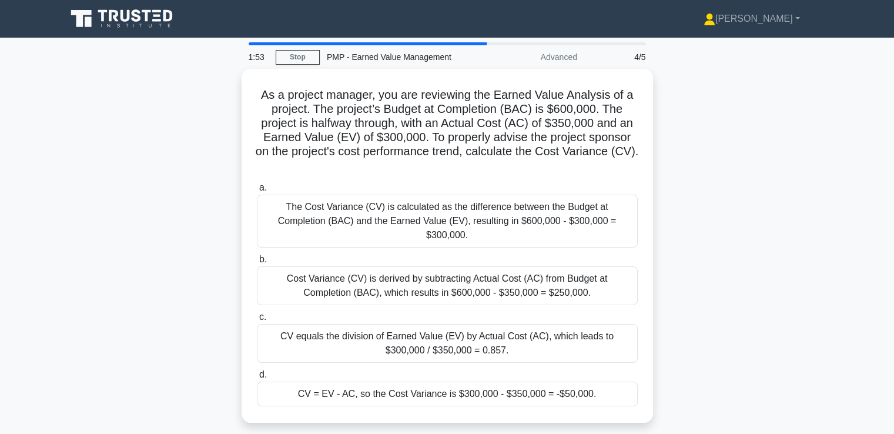
click at [731, 278] on div "As a project manager, you are reviewing the Earned Value Analysis of a project.…" at bounding box center [447, 253] width 776 height 368
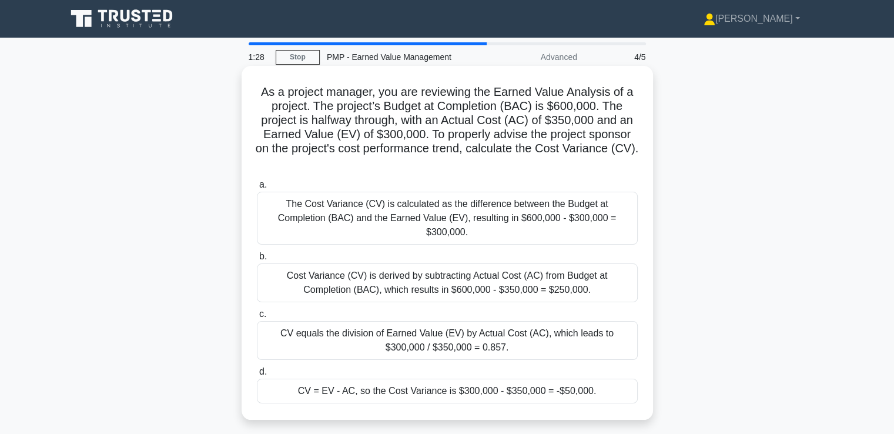
click at [608, 222] on div "The Cost Variance (CV) is calculated as the difference between the Budget at Co…" at bounding box center [447, 218] width 381 height 53
click at [257, 189] on input "a. The Cost Variance (CV) is calculated as the difference between the Budget at…" at bounding box center [257, 185] width 0 height 8
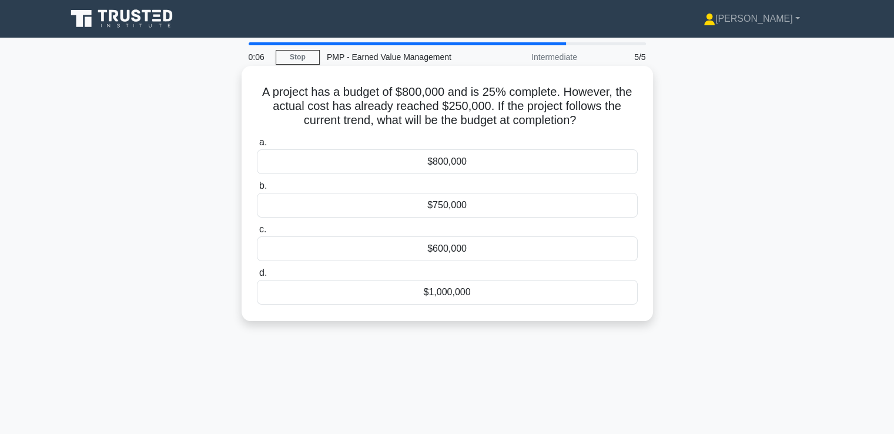
click at [463, 206] on div "$750,000" at bounding box center [447, 205] width 381 height 25
click at [257, 190] on input "b. $750,000" at bounding box center [257, 186] width 0 height 8
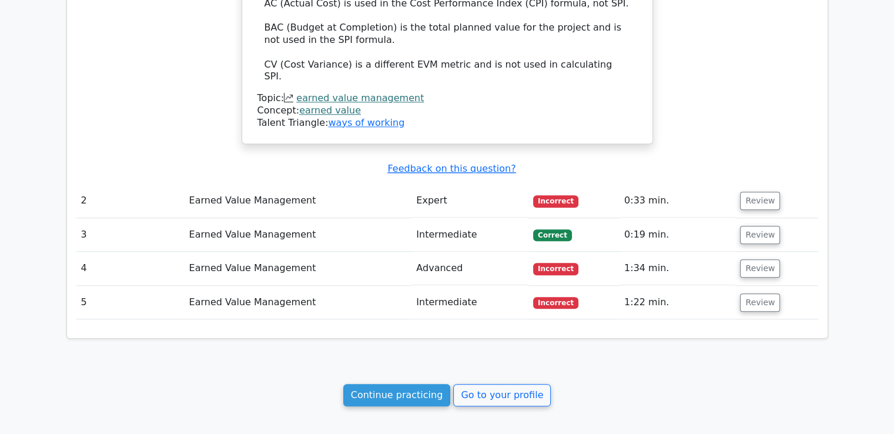
scroll to position [1176, 0]
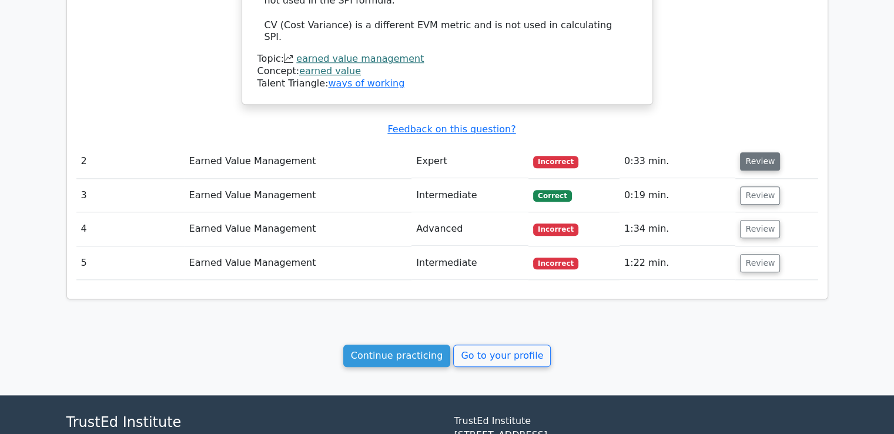
click at [745, 152] on button "Review" at bounding box center [760, 161] width 40 height 18
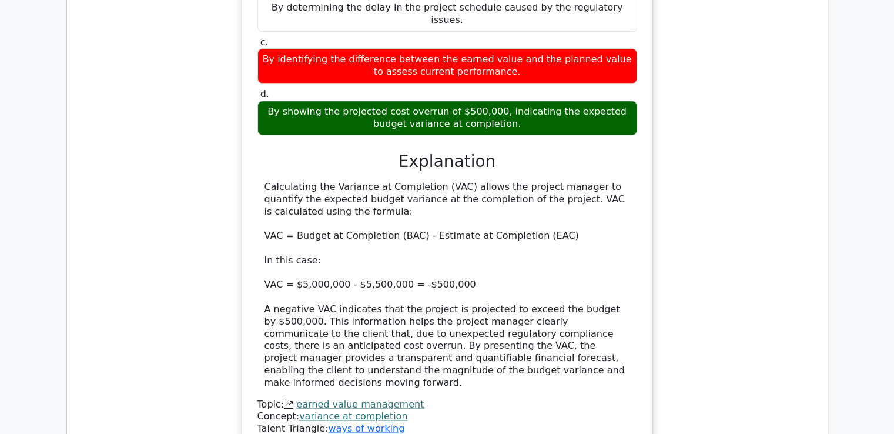
scroll to position [1587, 0]
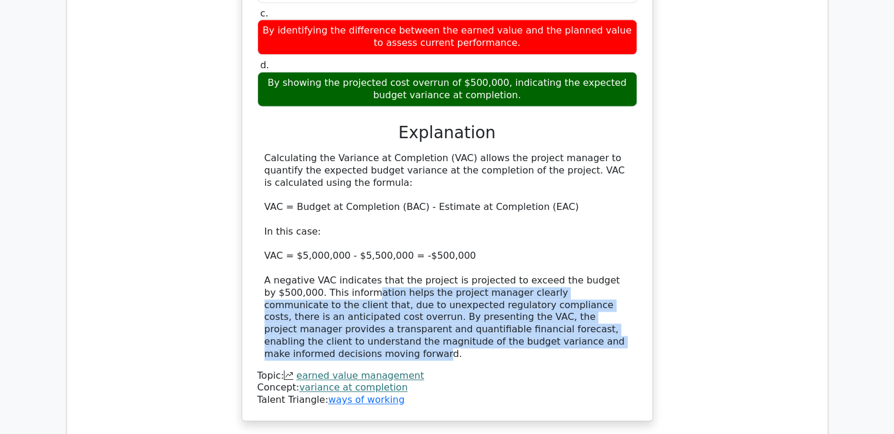
drag, startPoint x: 375, startPoint y: 250, endPoint x: 517, endPoint y: 294, distance: 148.2
click at [517, 294] on div "Calculating the Variance at Completion (VAC) allows the project manager to quan…" at bounding box center [448, 256] width 366 height 208
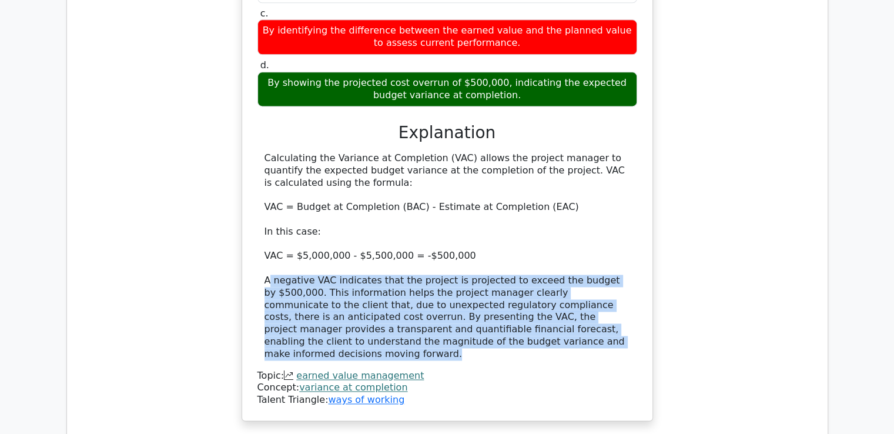
drag, startPoint x: 527, startPoint y: 299, endPoint x: 268, endPoint y: 243, distance: 265.2
click at [268, 243] on div "Calculating the Variance at Completion (VAC) allows the project manager to quan…" at bounding box center [448, 256] width 366 height 208
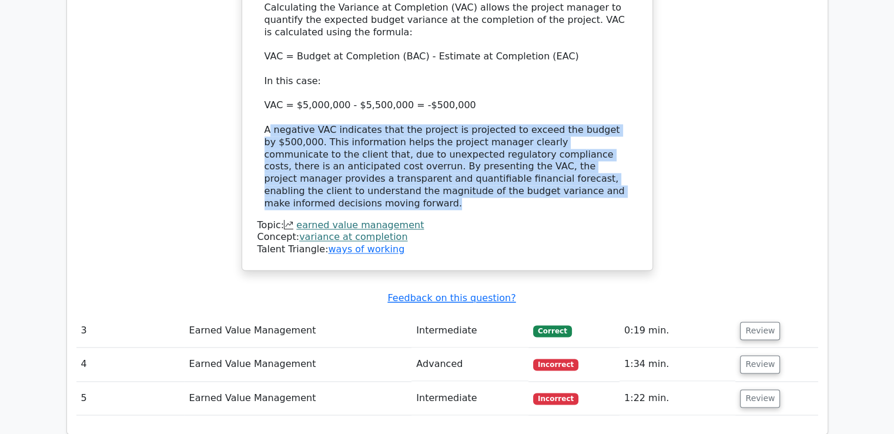
scroll to position [1764, 0]
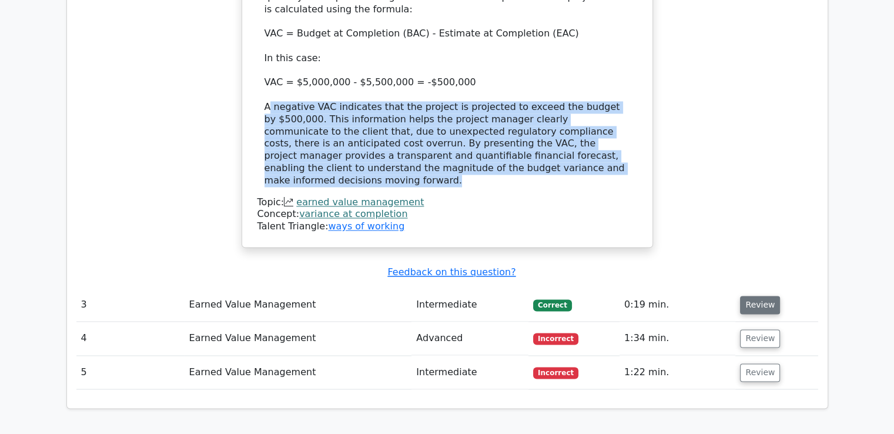
click at [741, 296] on button "Review" at bounding box center [760, 305] width 40 height 18
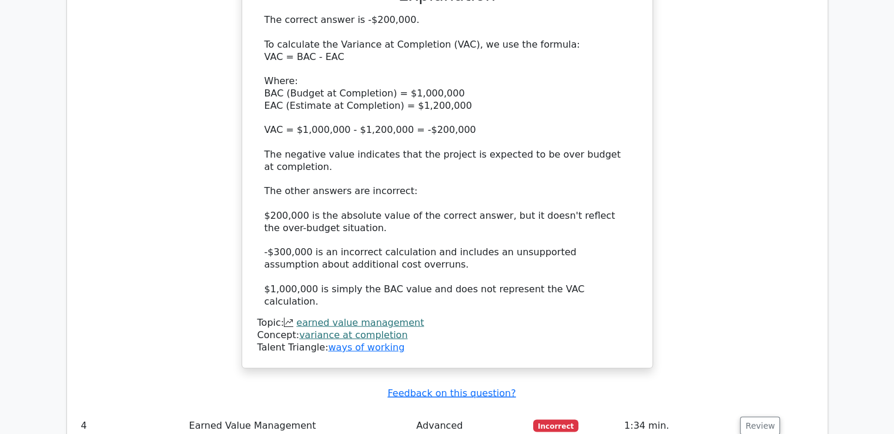
scroll to position [2469, 0]
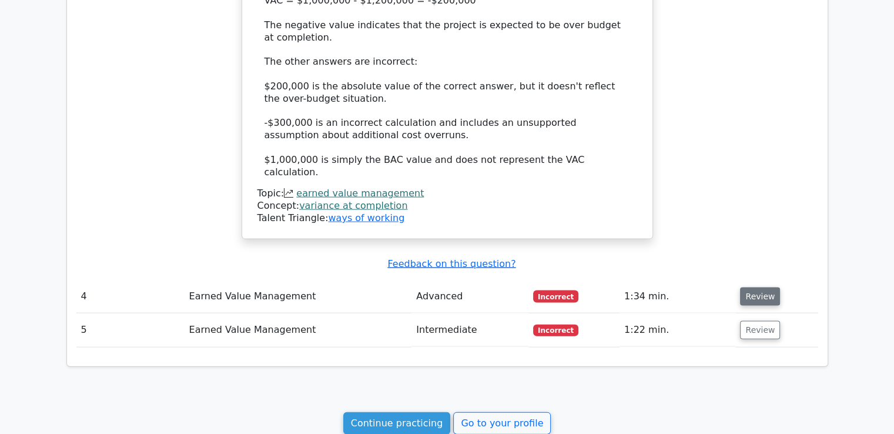
click at [741, 287] on button "Review" at bounding box center [760, 296] width 40 height 18
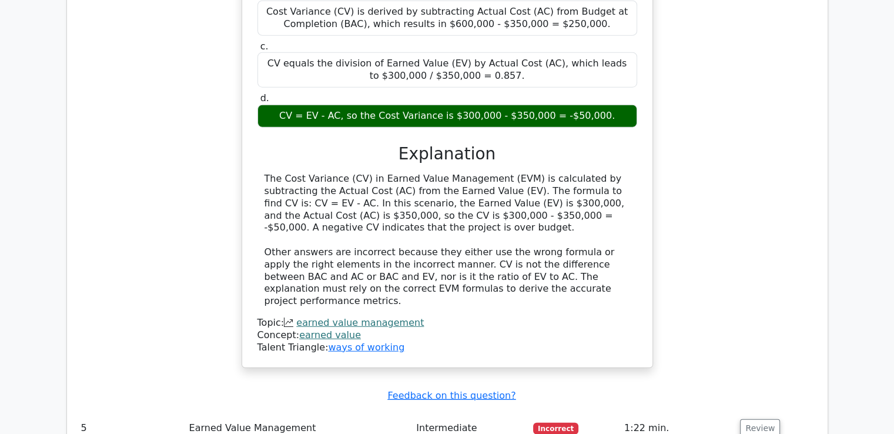
scroll to position [3057, 0]
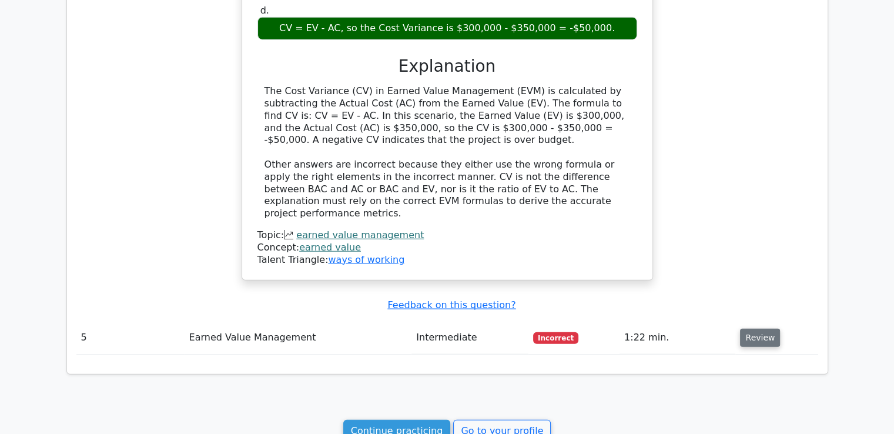
click at [750, 329] on button "Review" at bounding box center [760, 338] width 40 height 18
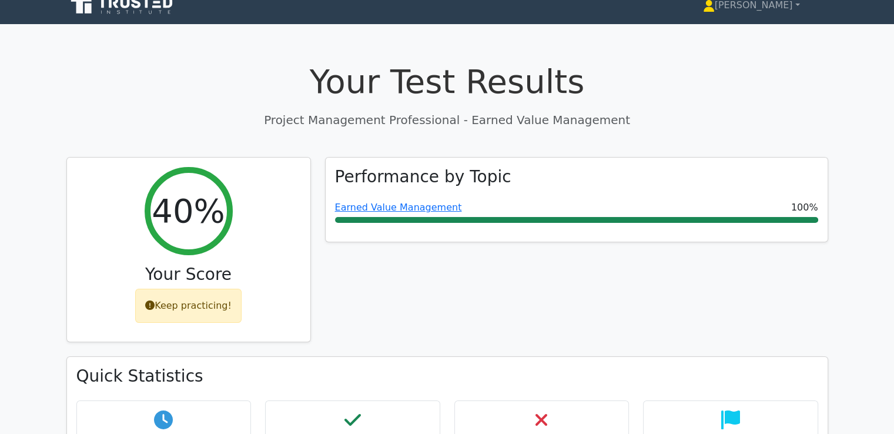
scroll to position [0, 0]
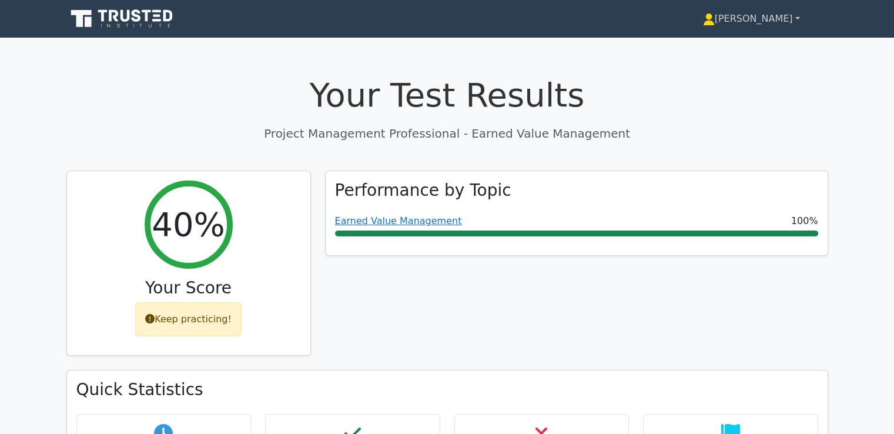
click at [764, 8] on link "[PERSON_NAME]" at bounding box center [751, 19] width 153 height 24
click at [744, 43] on link "Profile" at bounding box center [722, 46] width 93 height 19
